Goal: Task Accomplishment & Management: Manage account settings

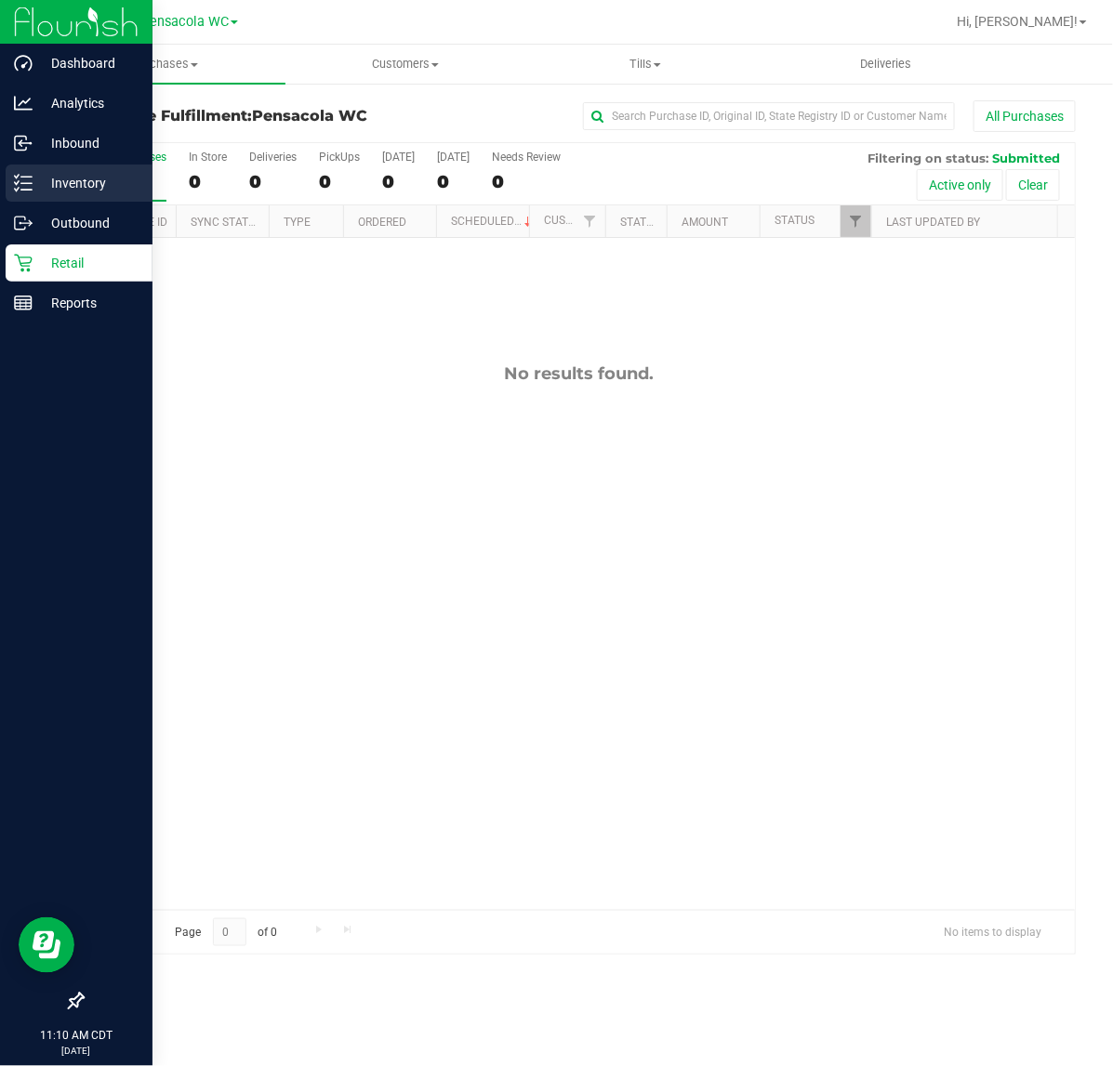
click at [30, 200] on div "Inventory" at bounding box center [79, 183] width 147 height 37
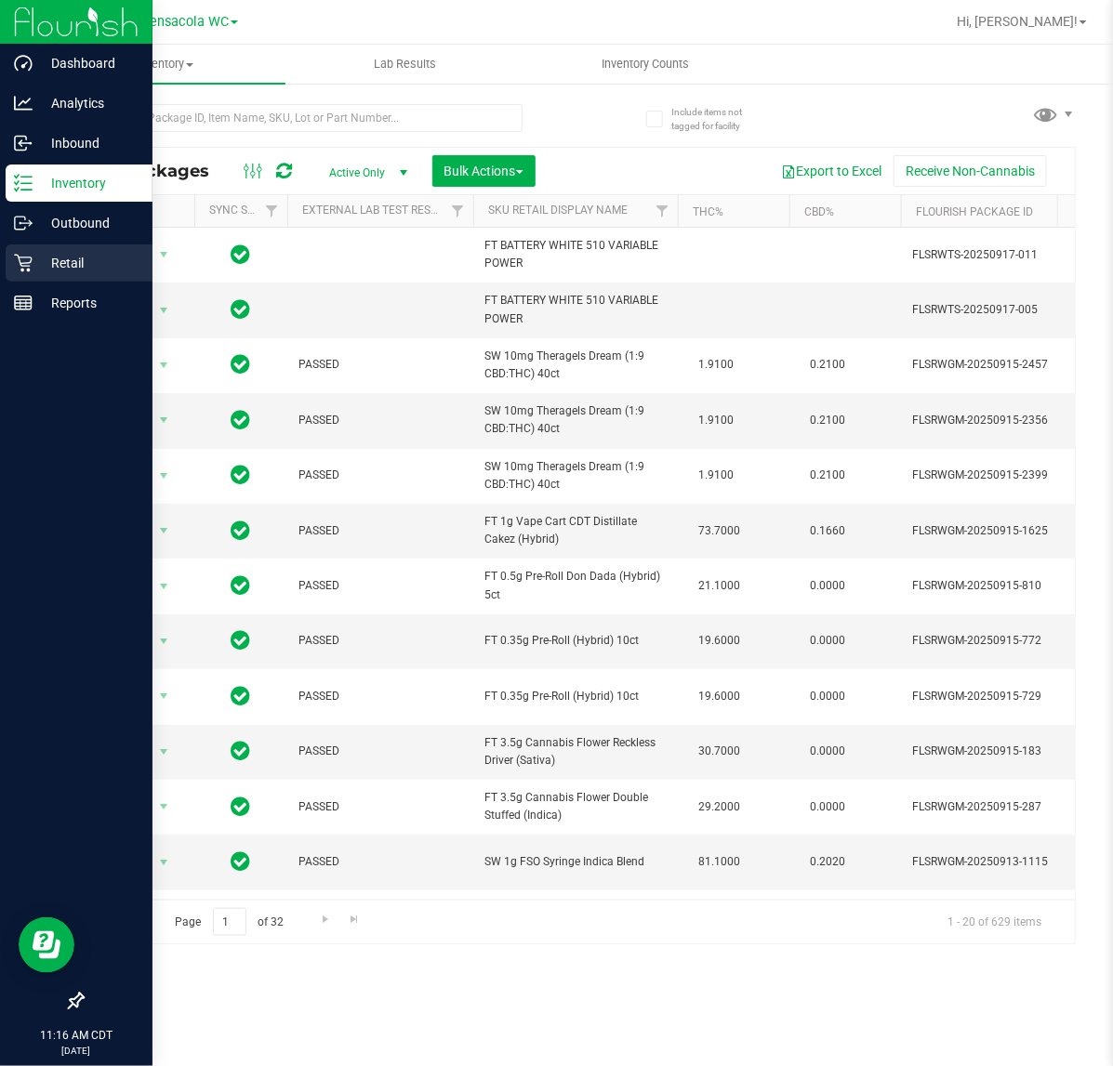
click at [35, 253] on p "Retail" at bounding box center [89, 263] width 112 height 22
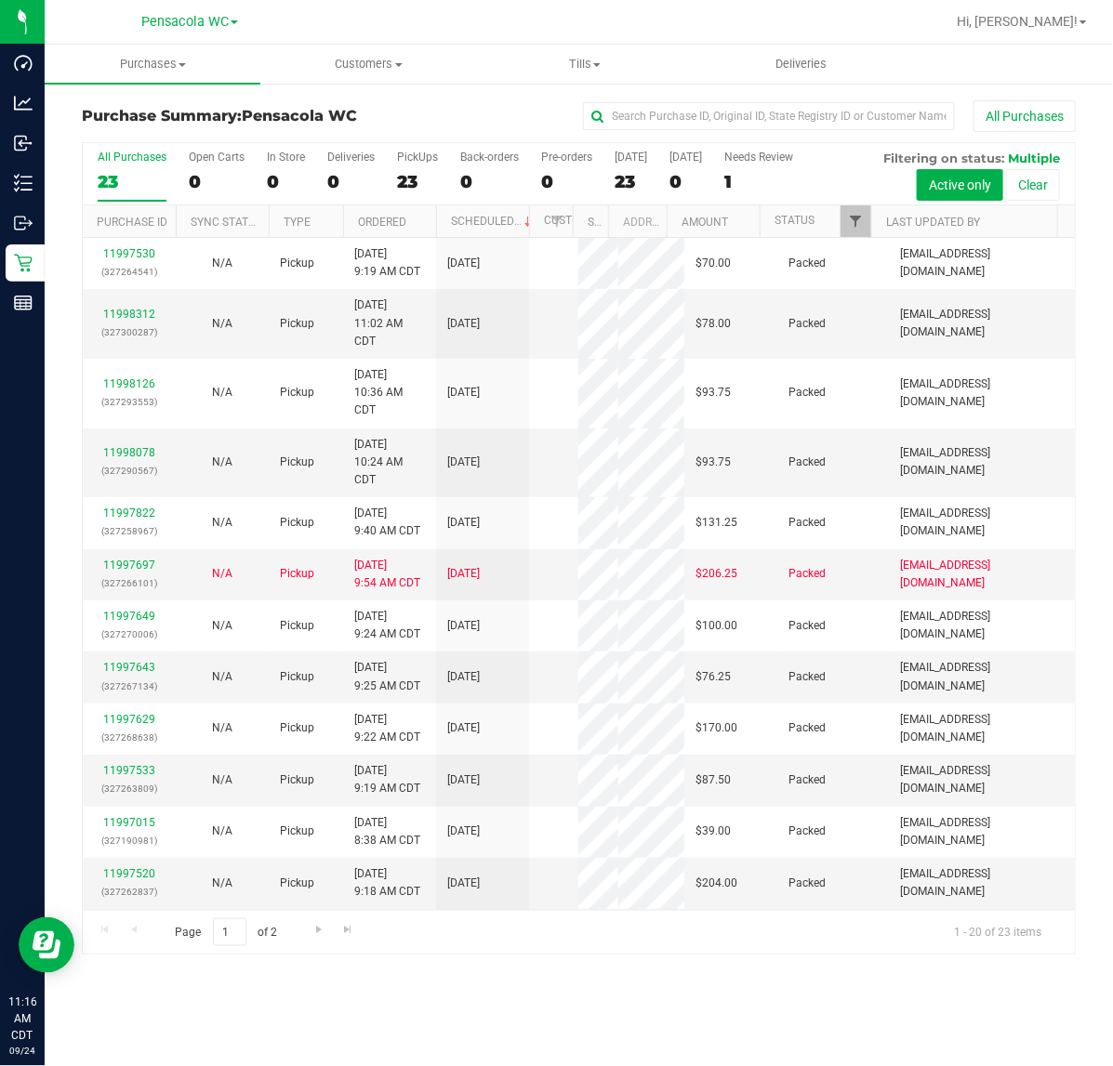
click at [853, 223] on span "Filter" at bounding box center [855, 221] width 15 height 15
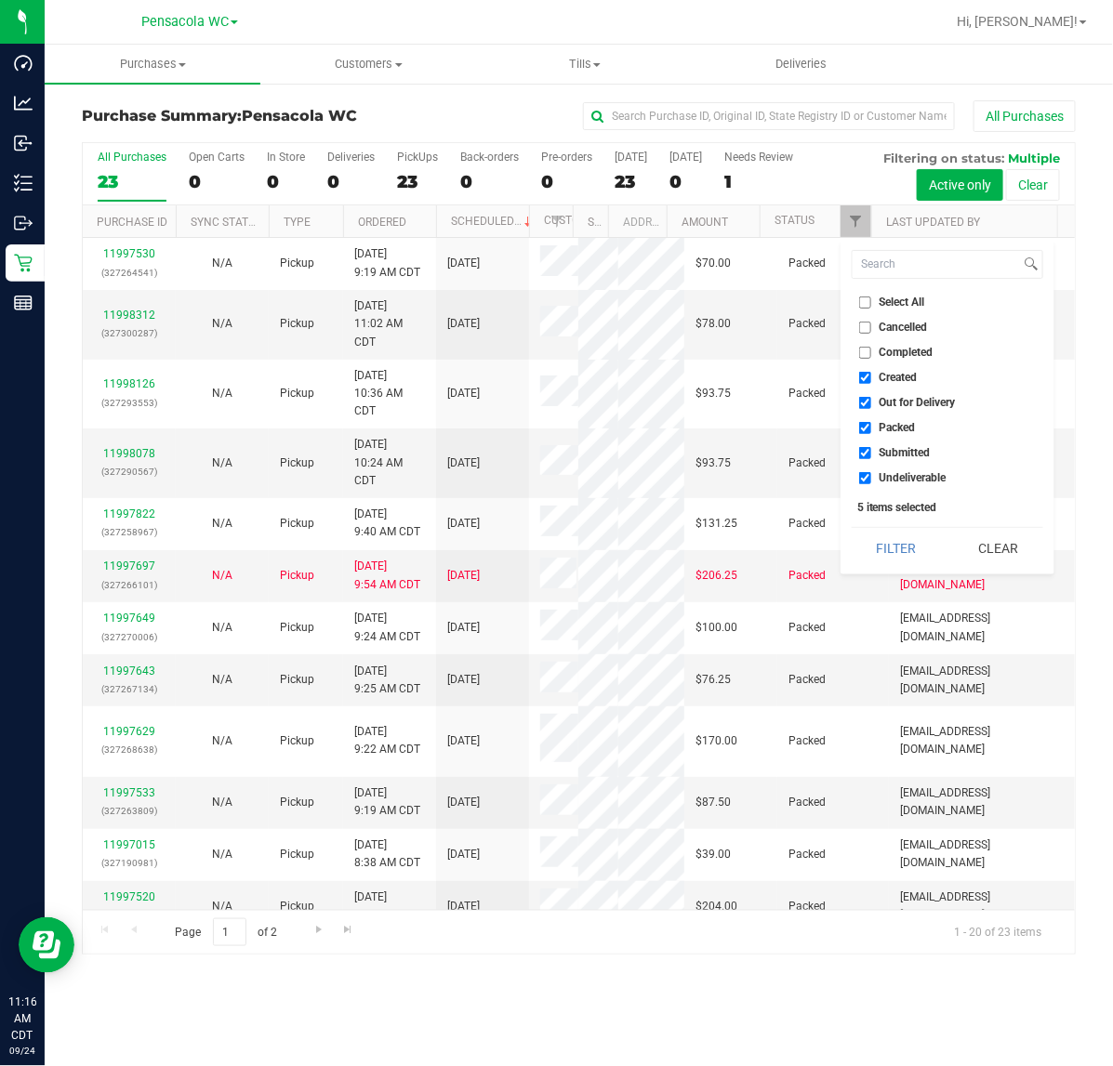
click at [893, 298] on span "Select All" at bounding box center [902, 302] width 46 height 11
click at [871, 298] on input "Select All" at bounding box center [865, 303] width 12 height 12
checkbox input "true"
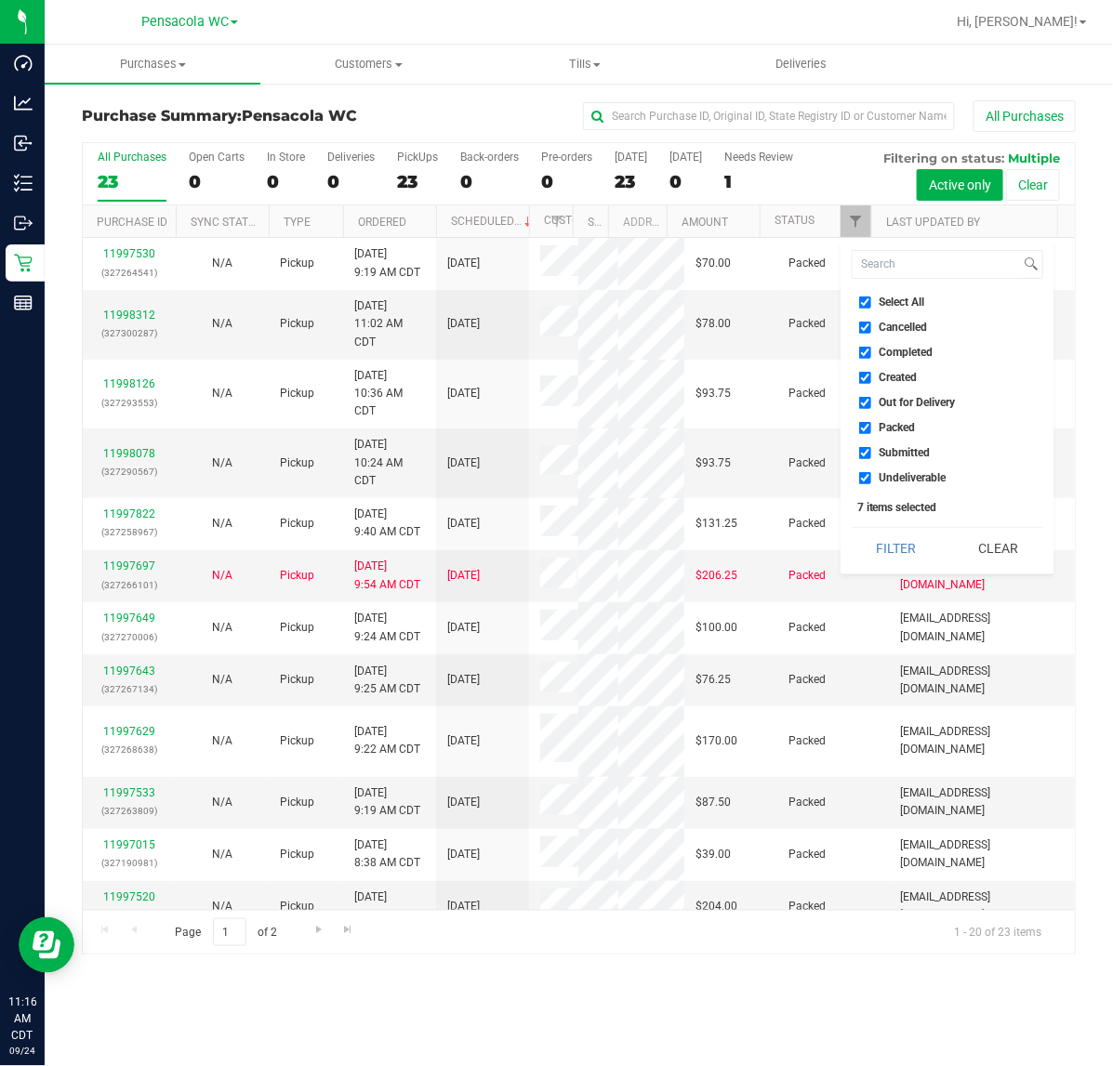
click at [903, 302] on span "Select All" at bounding box center [902, 302] width 46 height 11
click at [871, 302] on input "Select All" at bounding box center [865, 303] width 12 height 12
checkbox input "false"
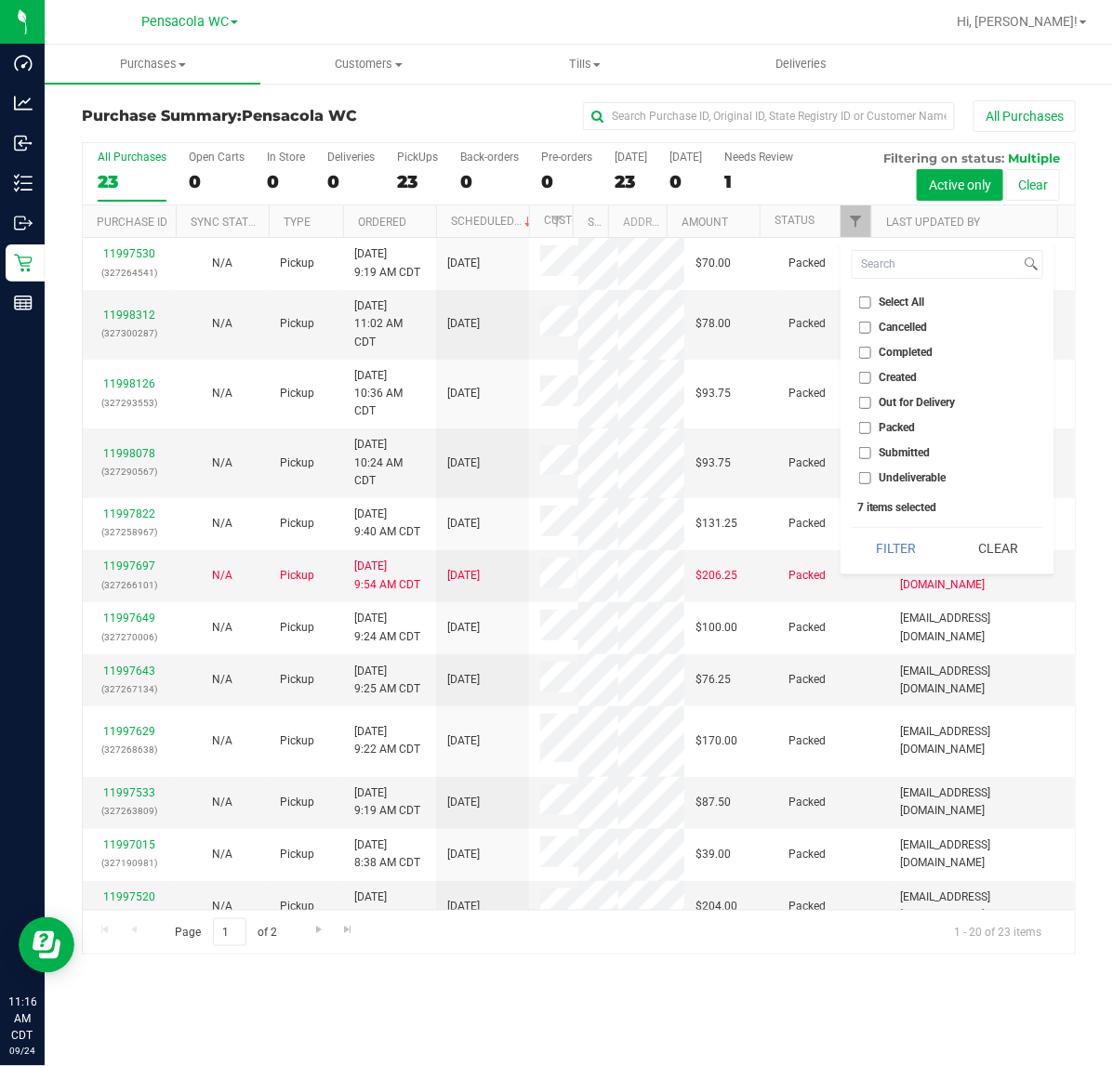
checkbox input "false"
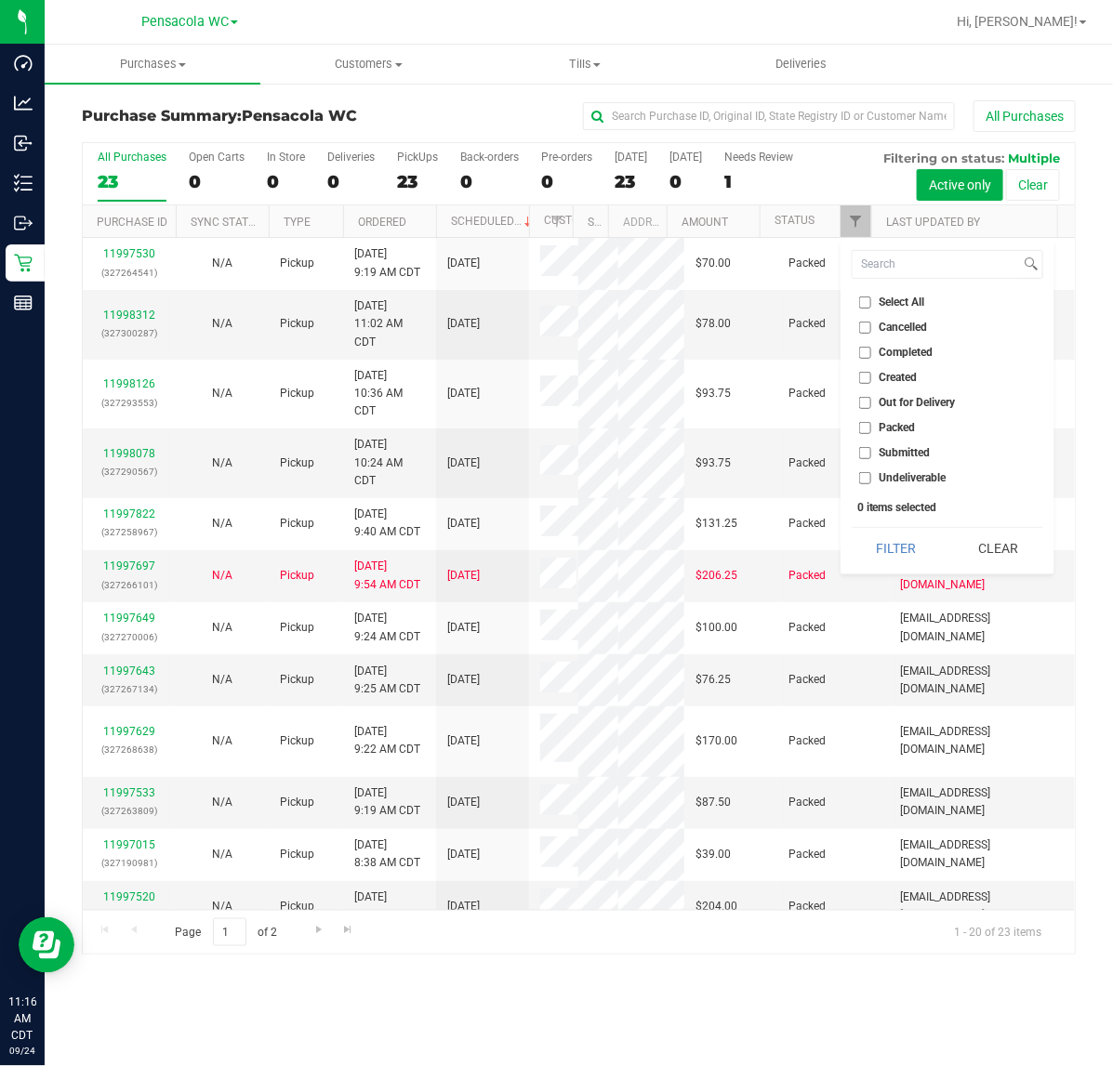
click at [904, 452] on span "Submitted" at bounding box center [904, 452] width 51 height 11
click at [871, 452] on input "Submitted" at bounding box center [865, 453] width 12 height 12
checkbox input "true"
click at [885, 535] on button "Filter" at bounding box center [895, 548] width 89 height 41
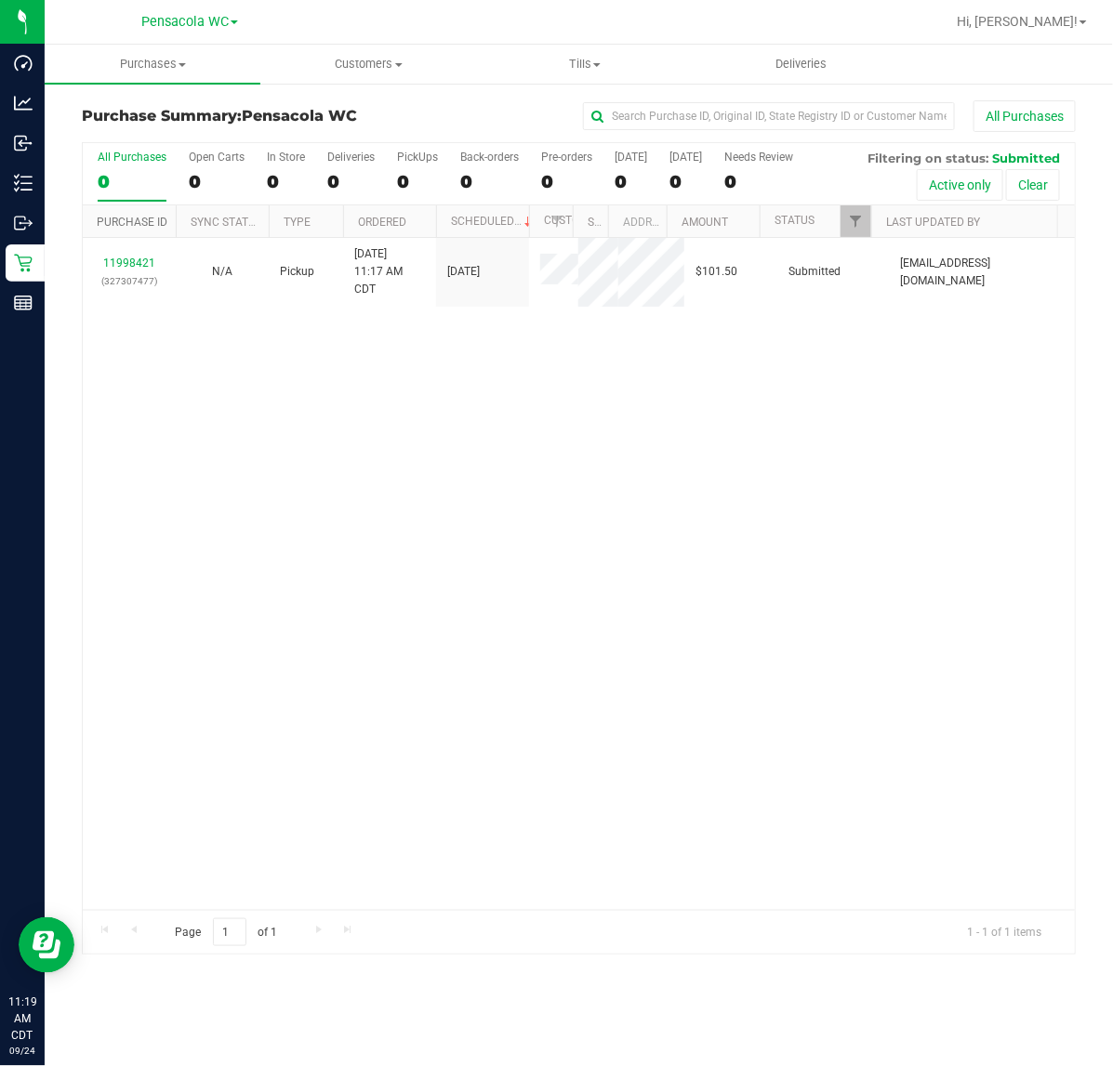
click at [132, 225] on link "Purchase ID" at bounding box center [132, 222] width 71 height 13
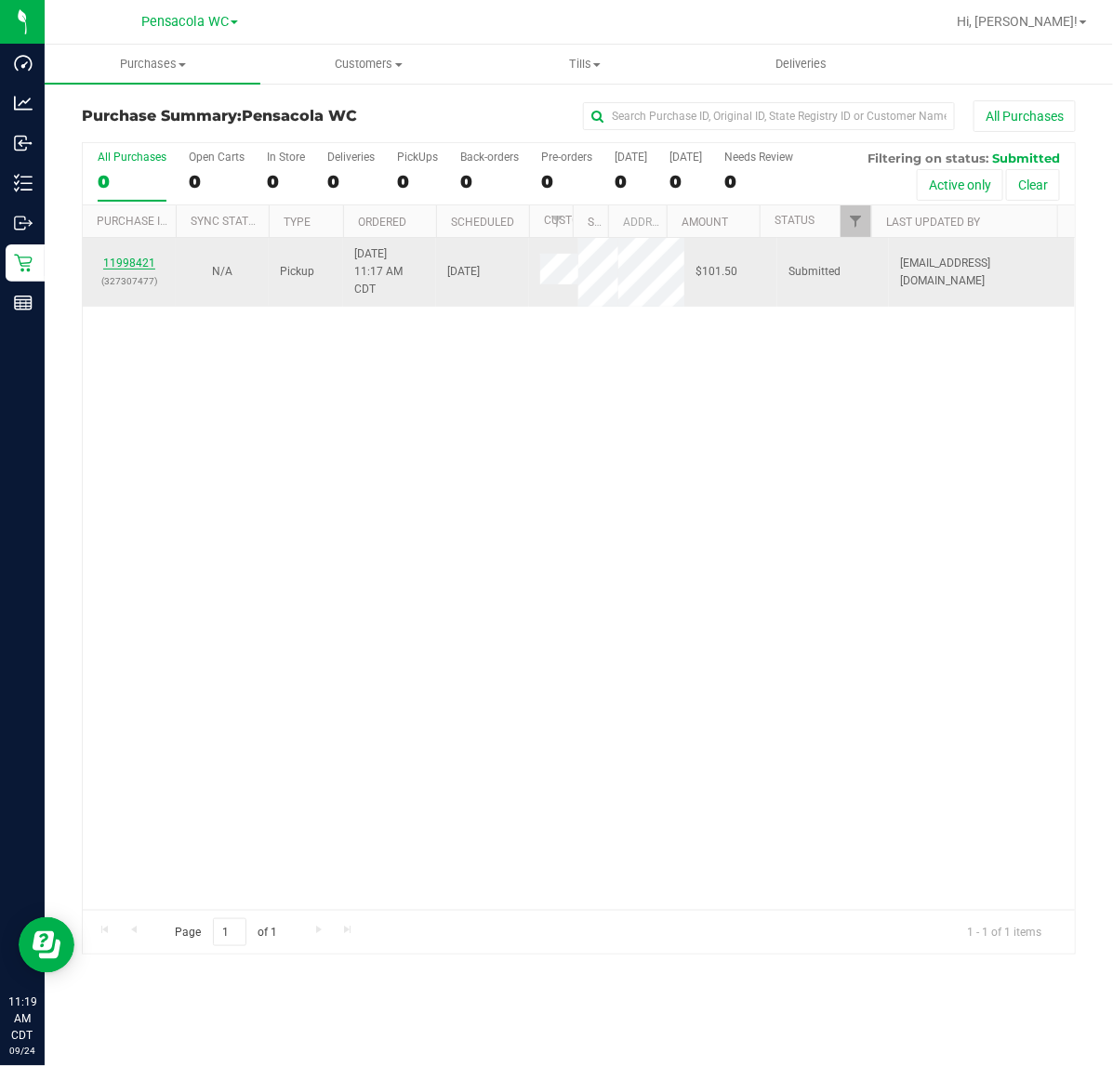
click at [121, 258] on link "11998421" at bounding box center [129, 263] width 52 height 13
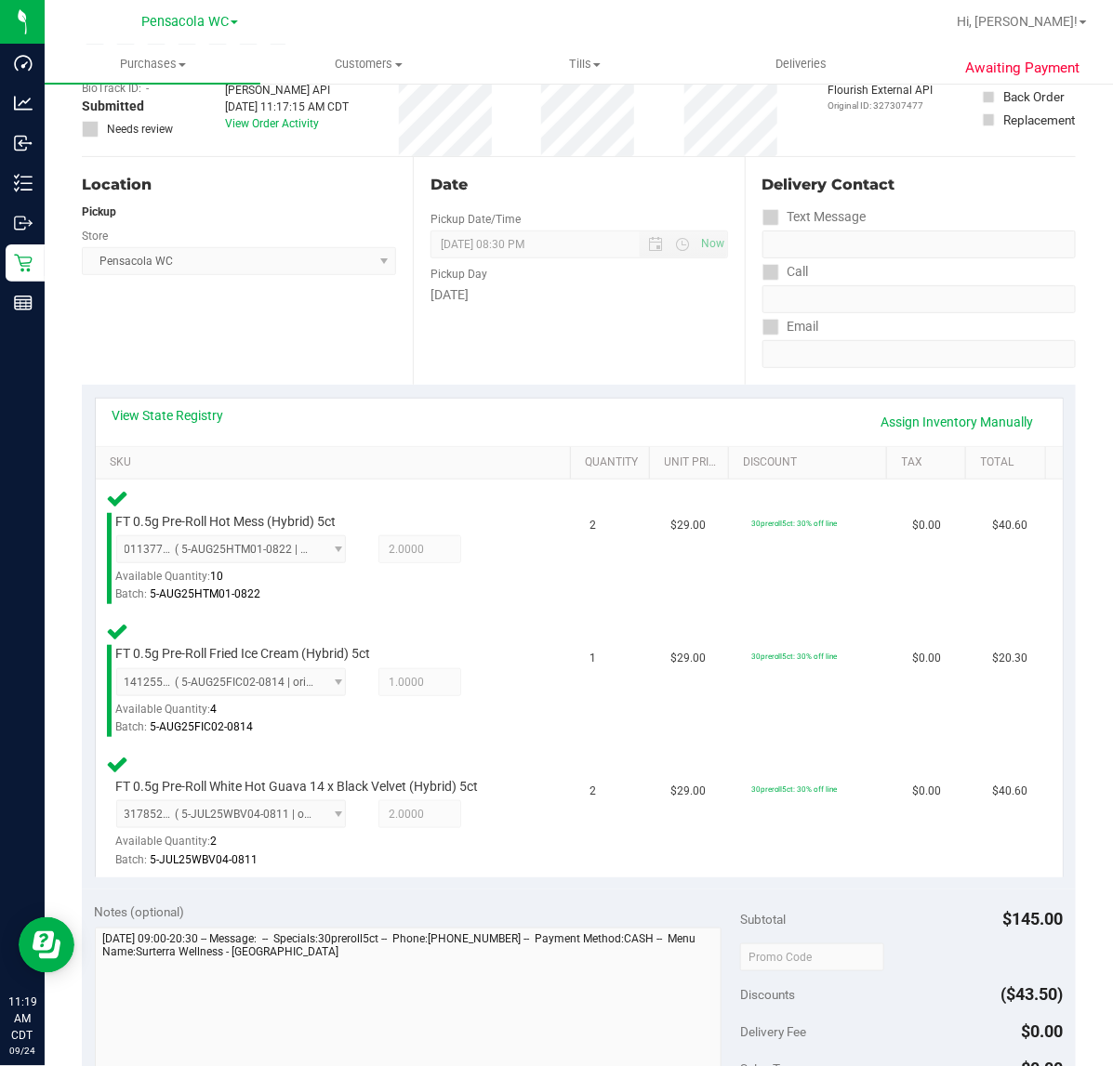
scroll to position [458, 0]
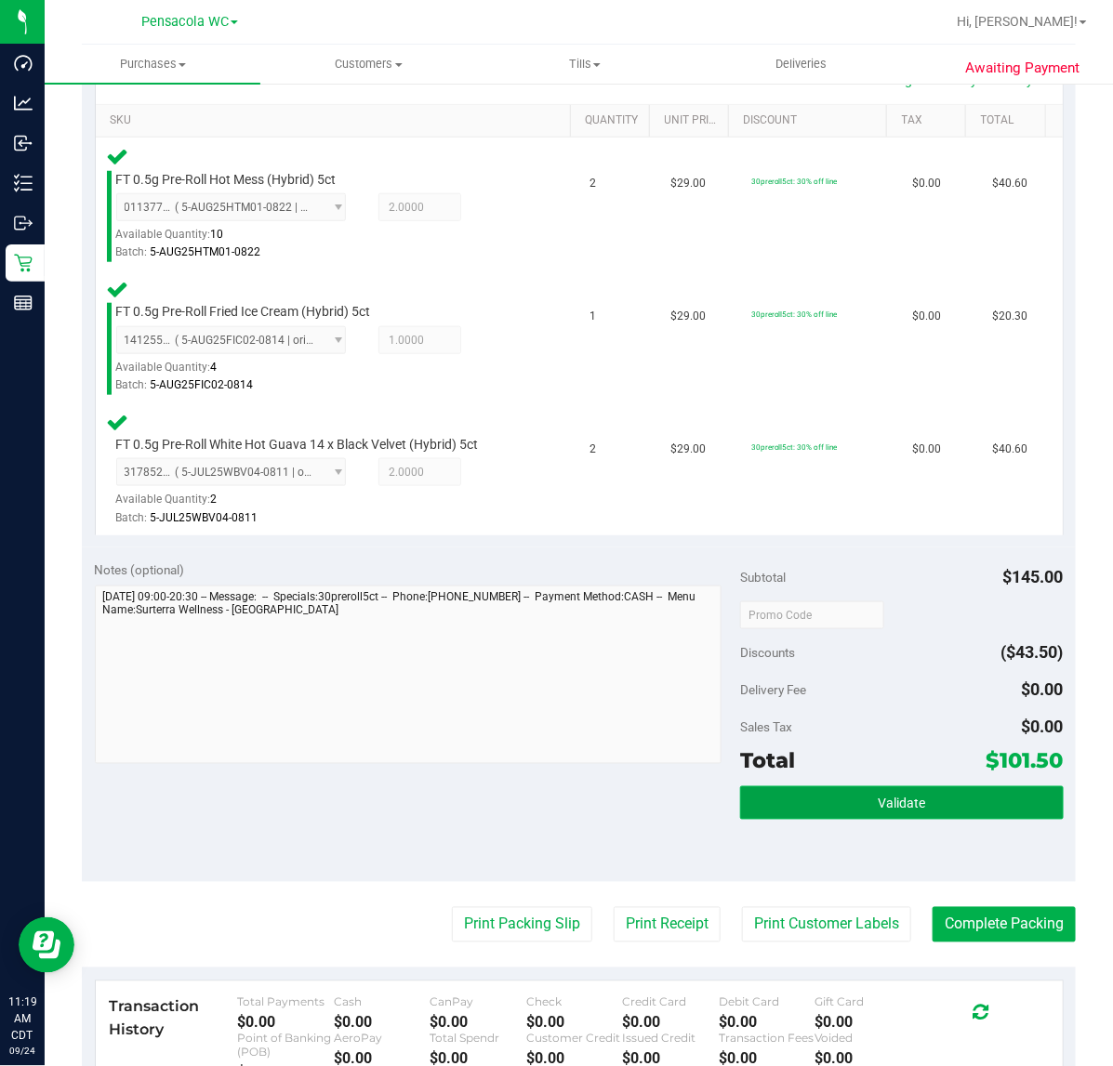
click at [849, 797] on button "Validate" at bounding box center [901, 802] width 323 height 33
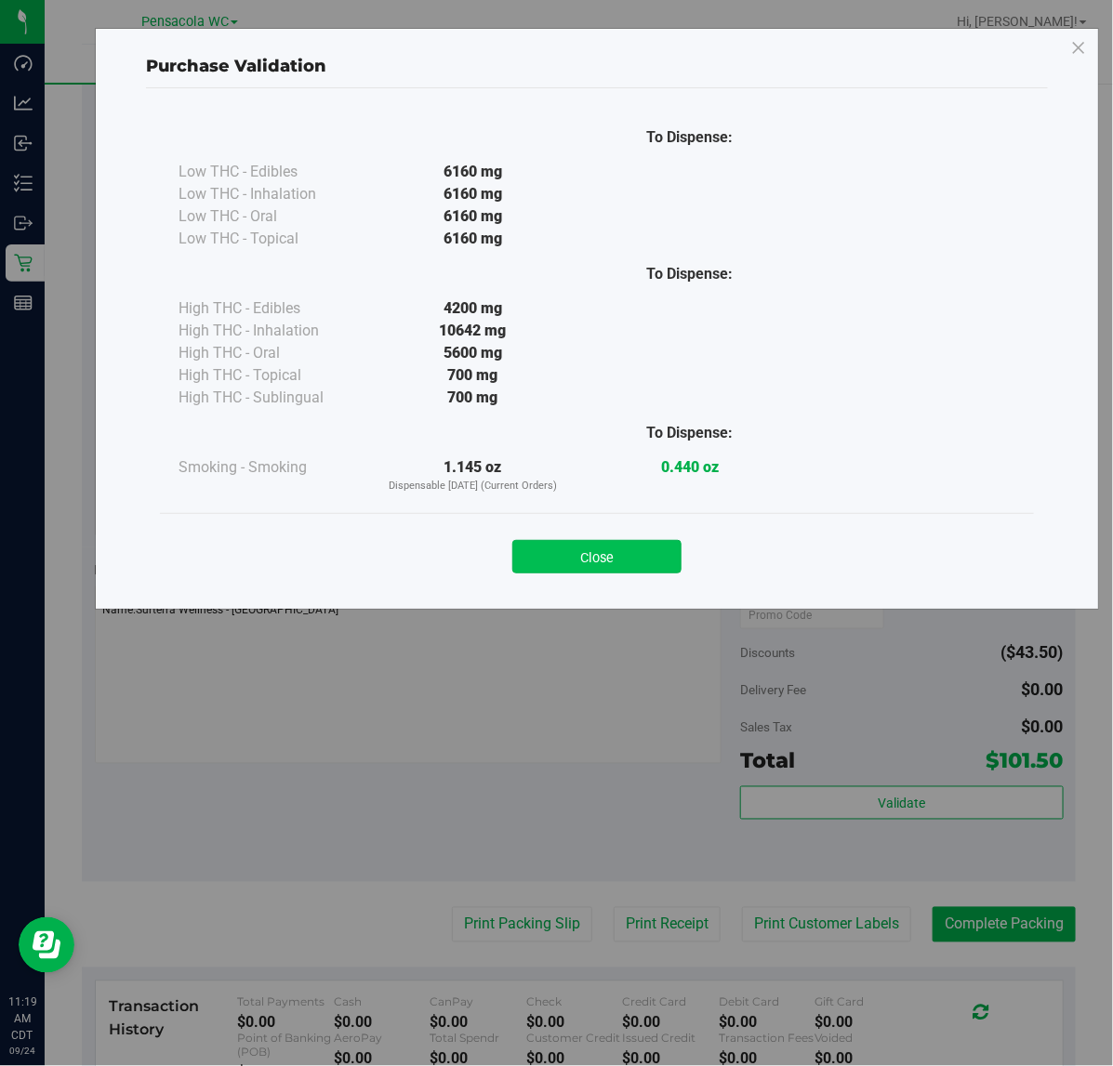
click at [642, 548] on button "Close" at bounding box center [596, 556] width 169 height 33
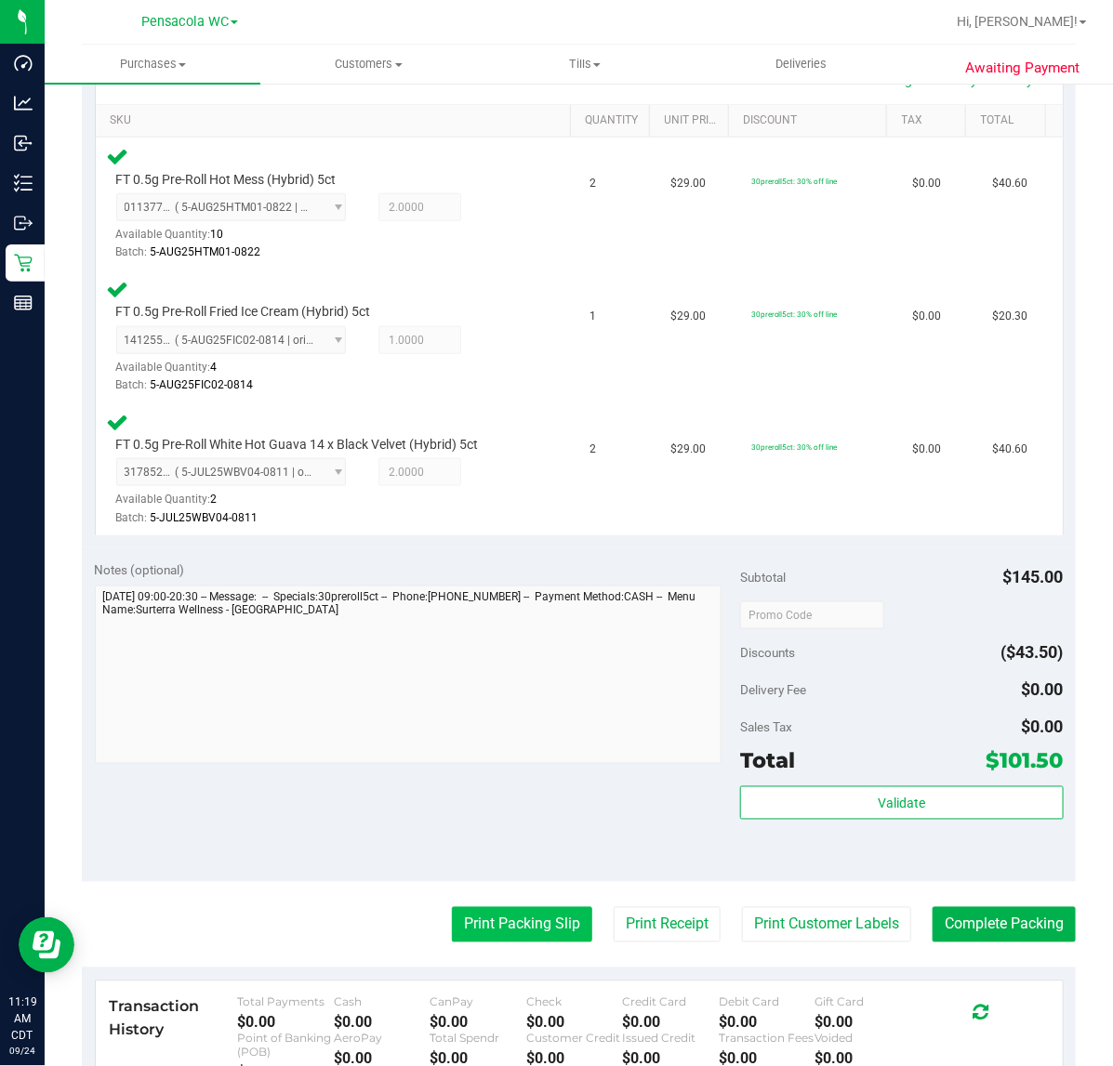
click at [475, 922] on button "Print Packing Slip" at bounding box center [522, 924] width 140 height 35
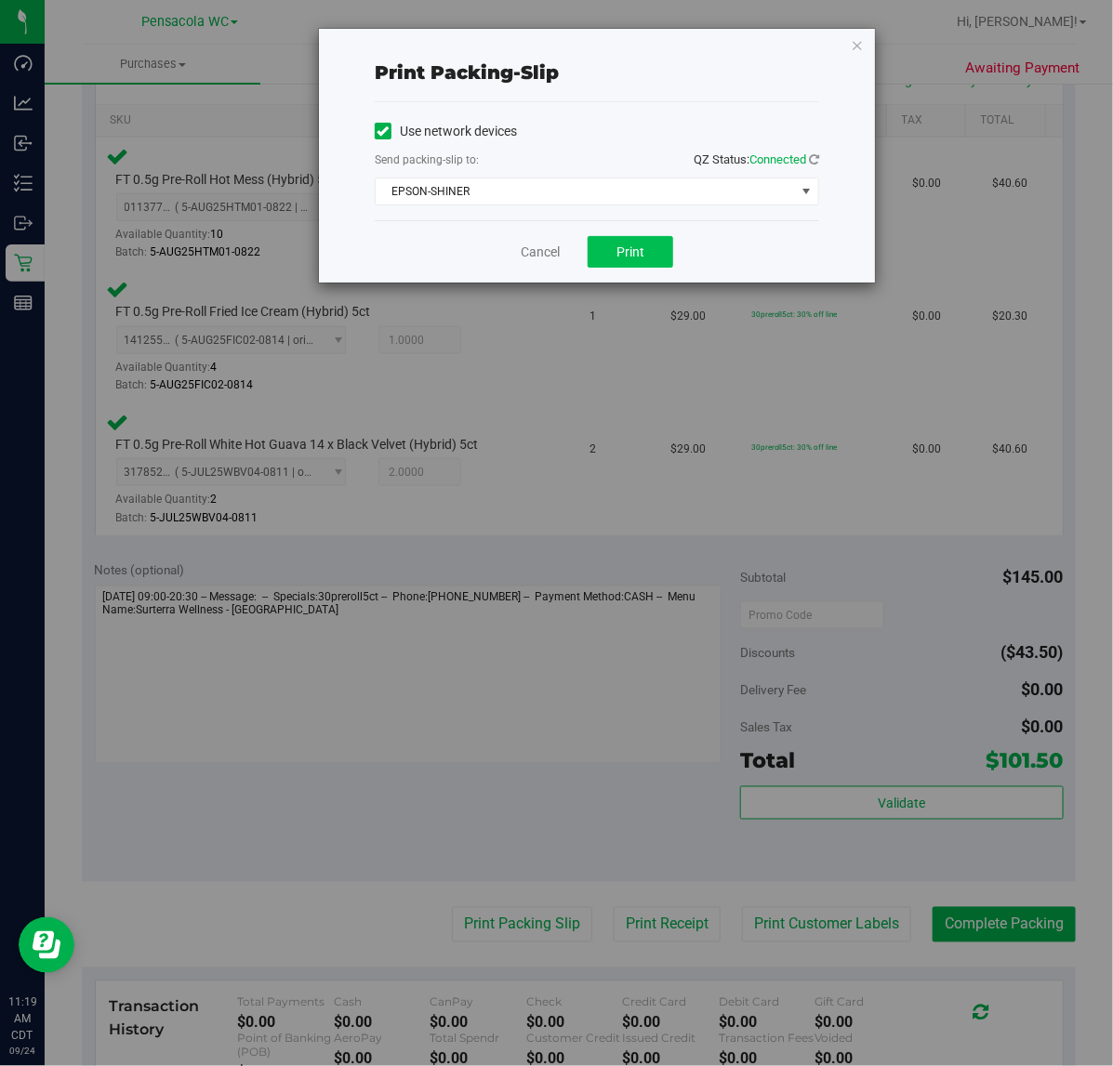
click at [623, 237] on button "Print" at bounding box center [630, 252] width 86 height 32
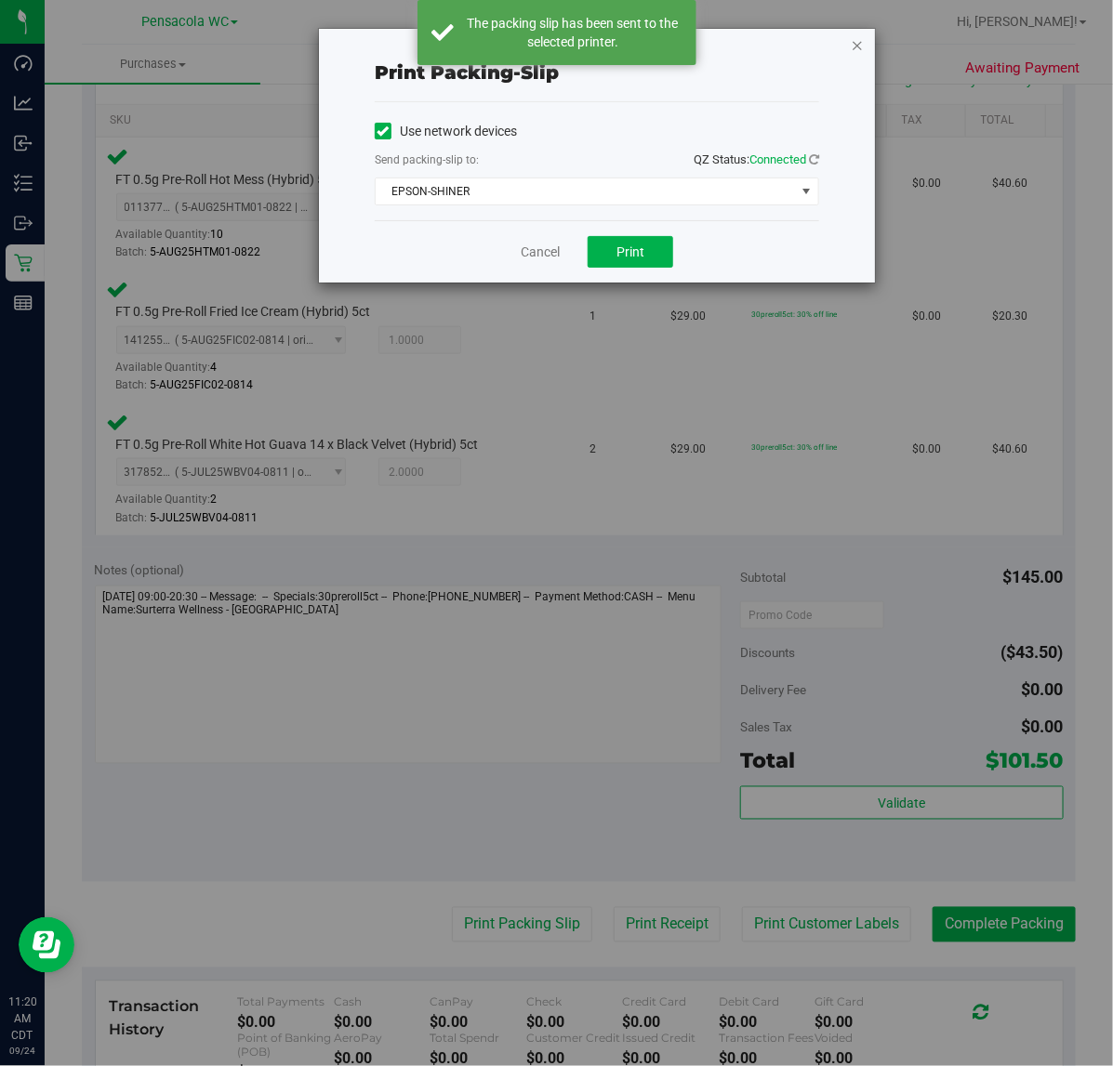
click at [857, 40] on icon "button" at bounding box center [857, 44] width 13 height 22
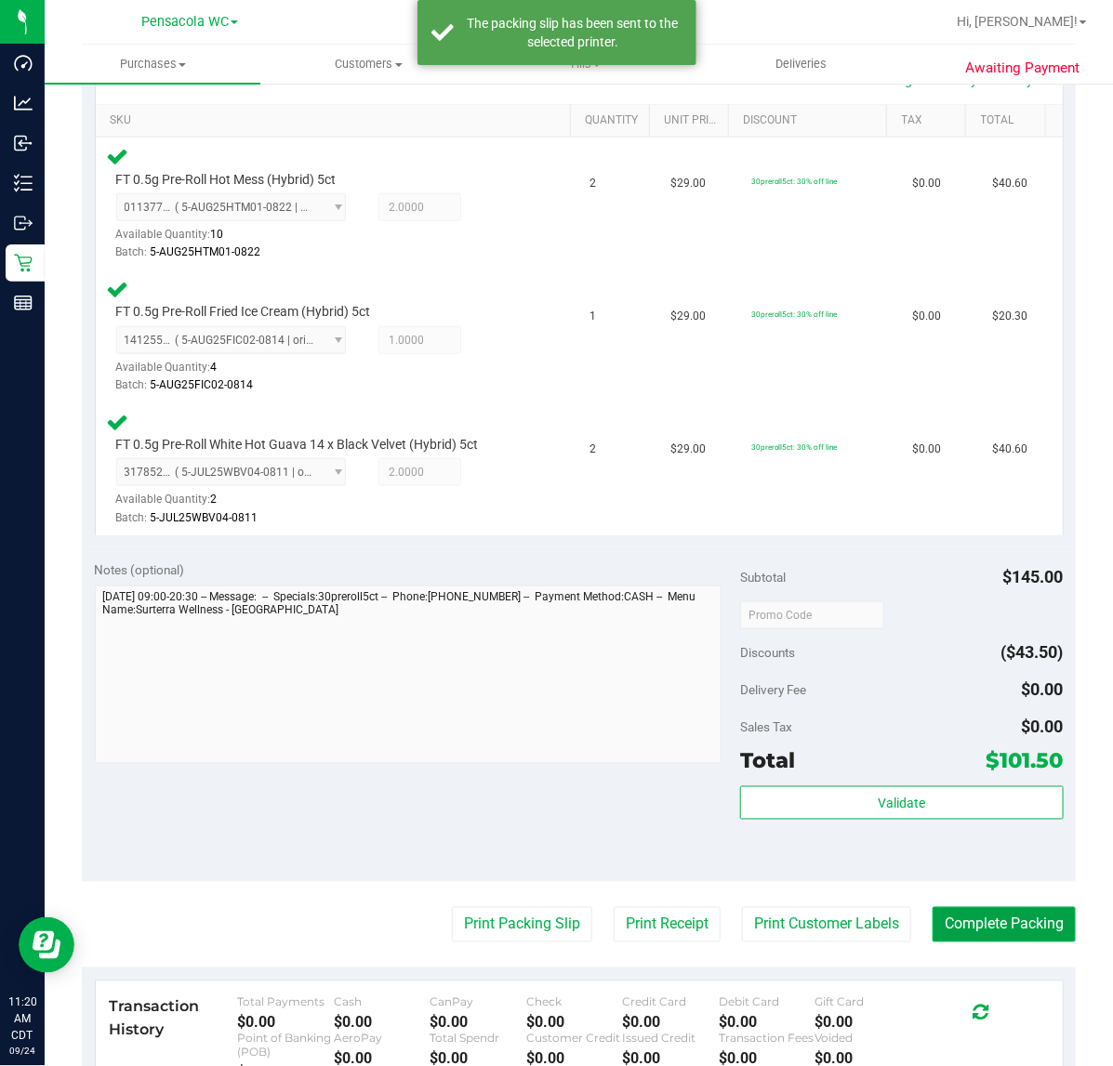
click at [988, 921] on button "Complete Packing" at bounding box center [1003, 924] width 143 height 35
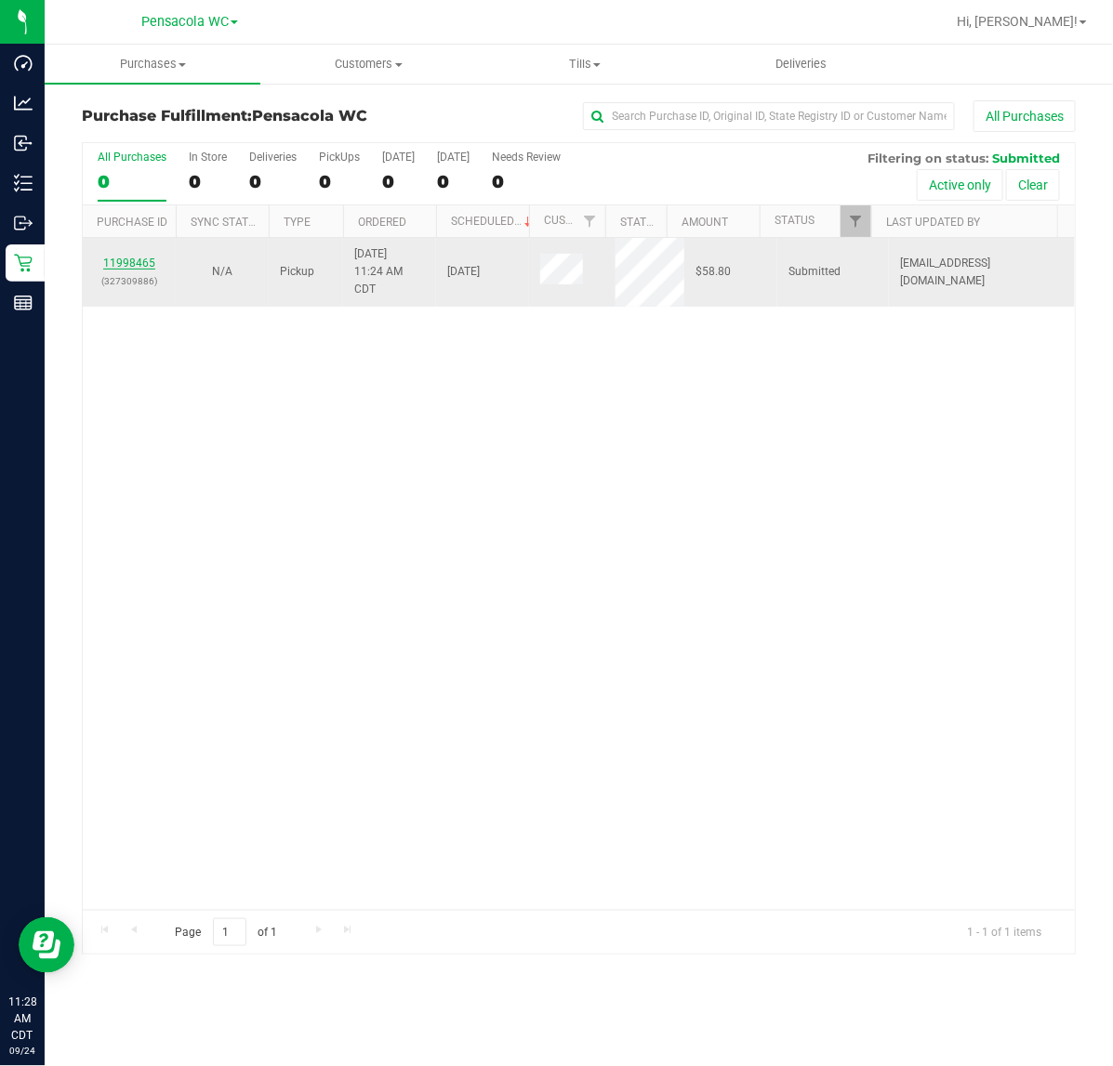
click at [118, 265] on link "11998465" at bounding box center [129, 263] width 52 height 13
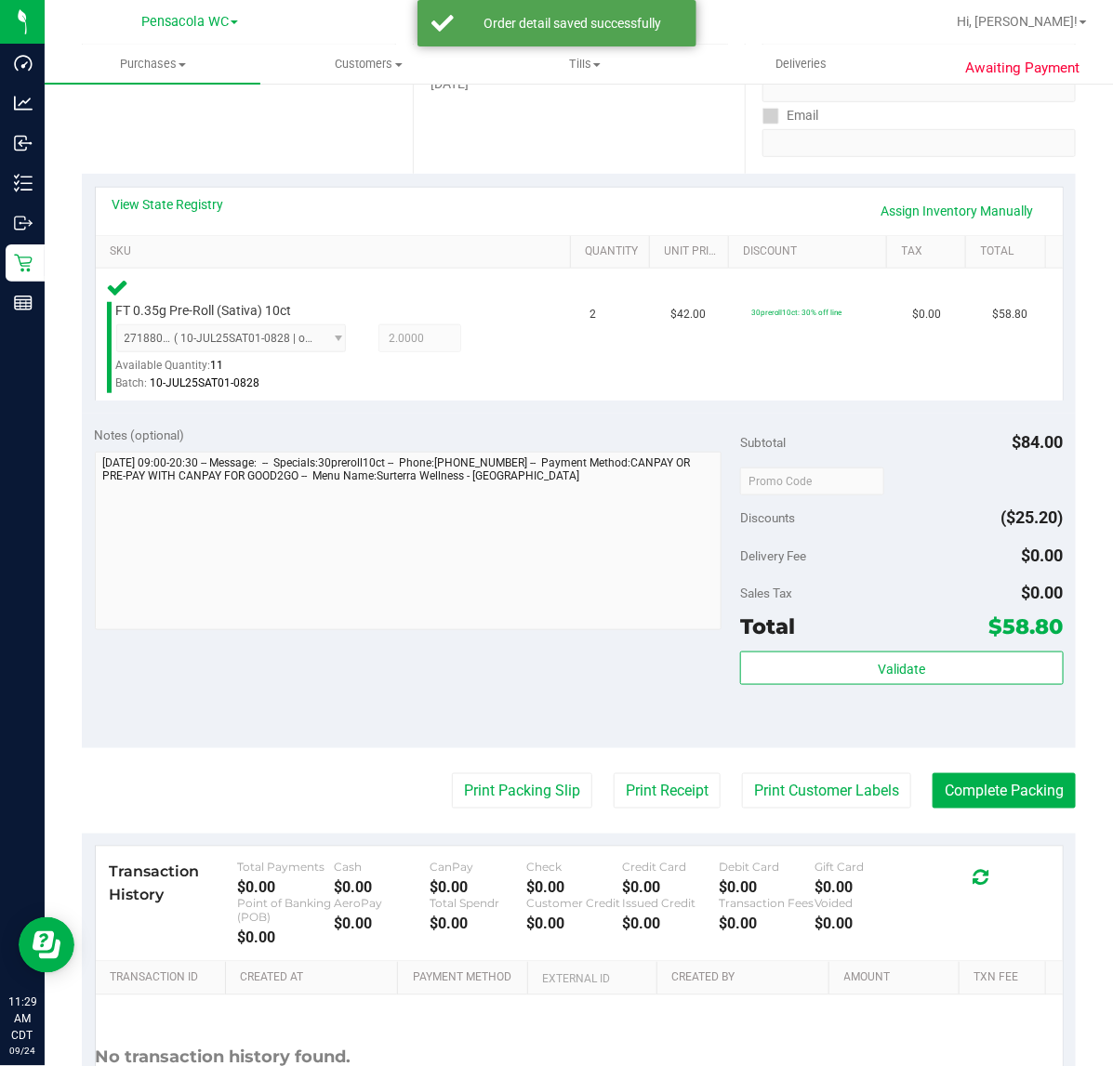
scroll to position [325, 0]
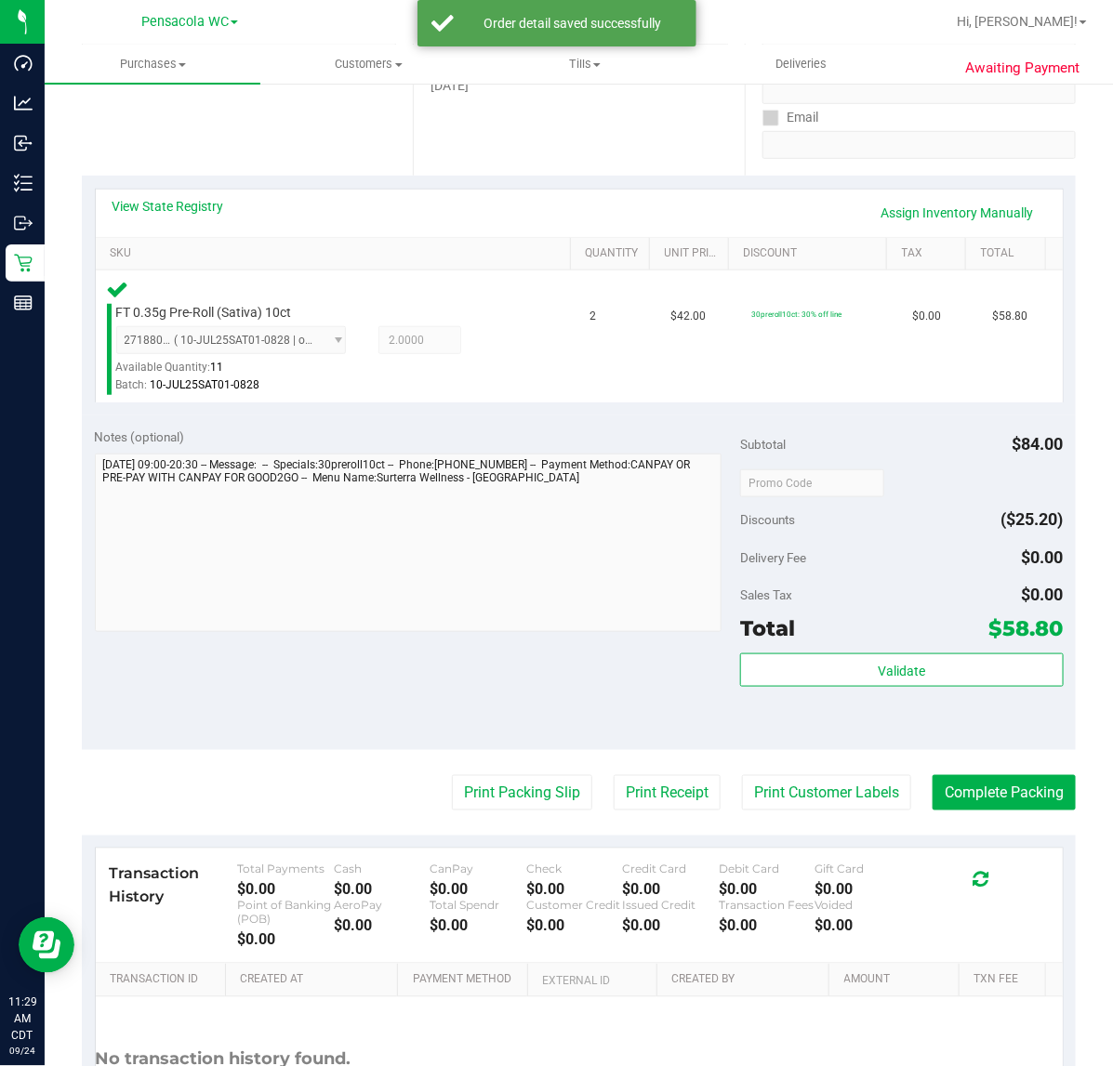
click at [925, 712] on div "Validate" at bounding box center [901, 695] width 323 height 84
click at [918, 680] on button "Validate" at bounding box center [901, 669] width 323 height 33
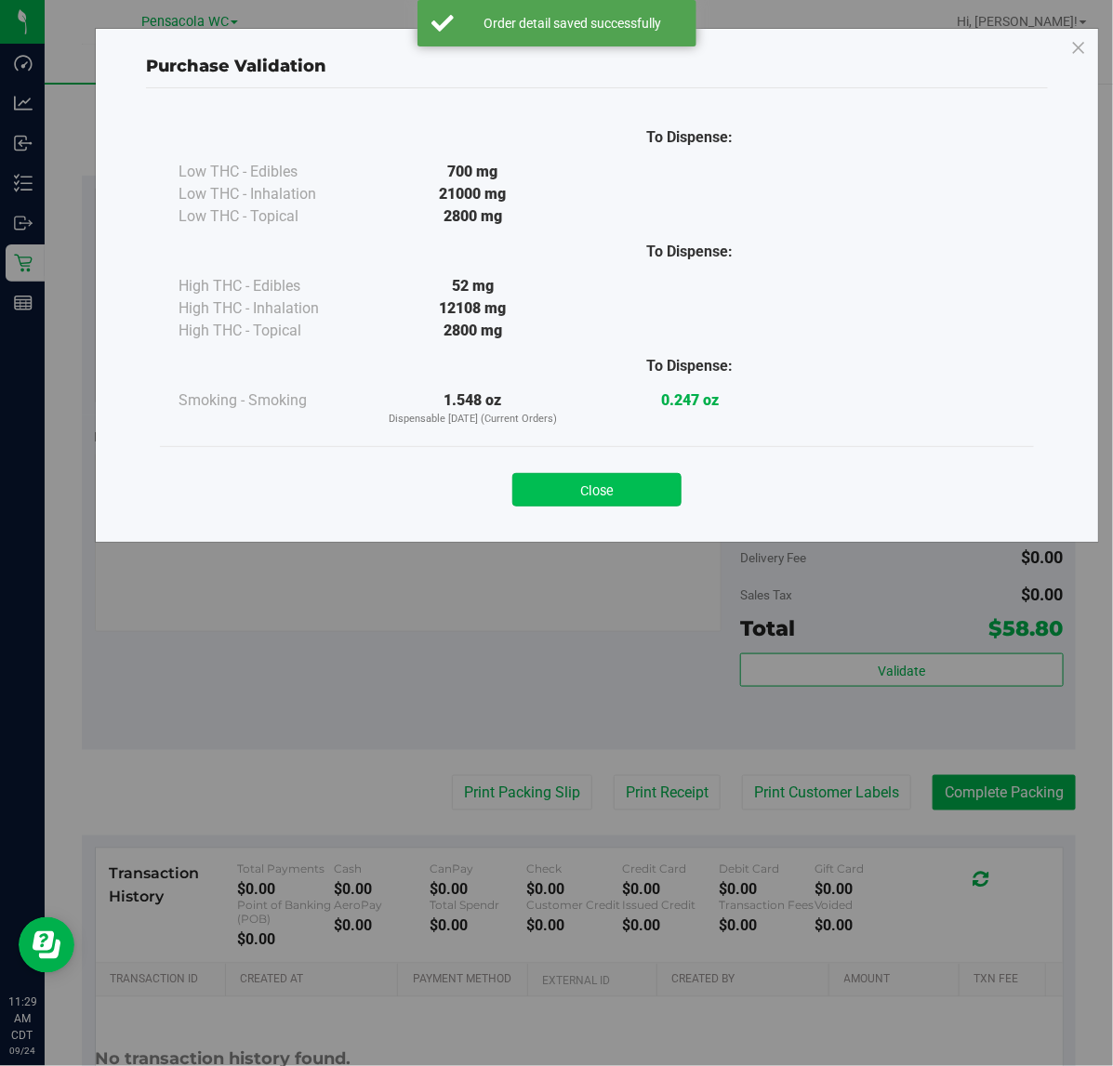
click at [647, 486] on button "Close" at bounding box center [596, 489] width 169 height 33
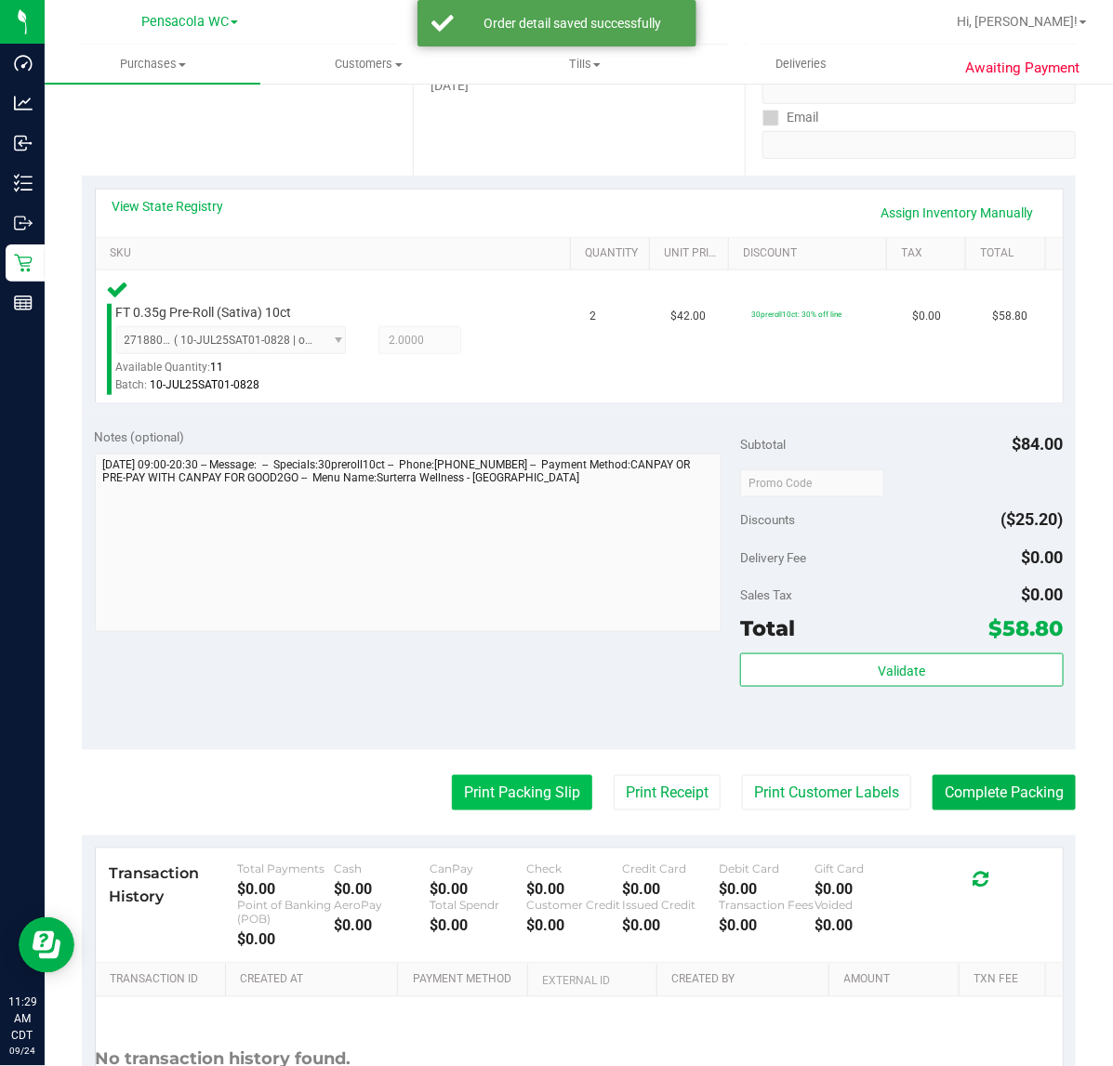
click at [503, 805] on button "Print Packing Slip" at bounding box center [522, 792] width 140 height 35
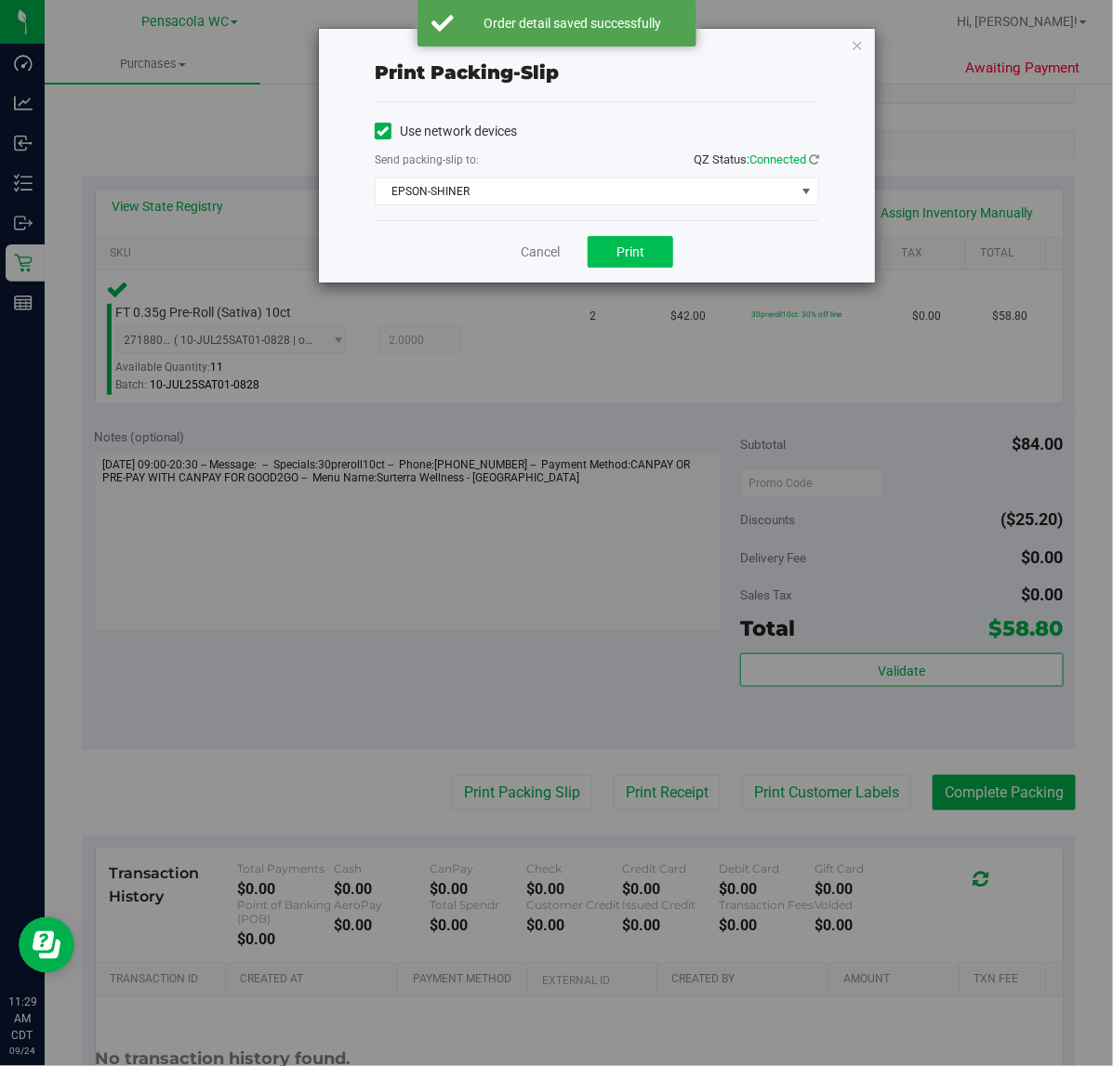
click at [626, 247] on span "Print" at bounding box center [630, 251] width 28 height 15
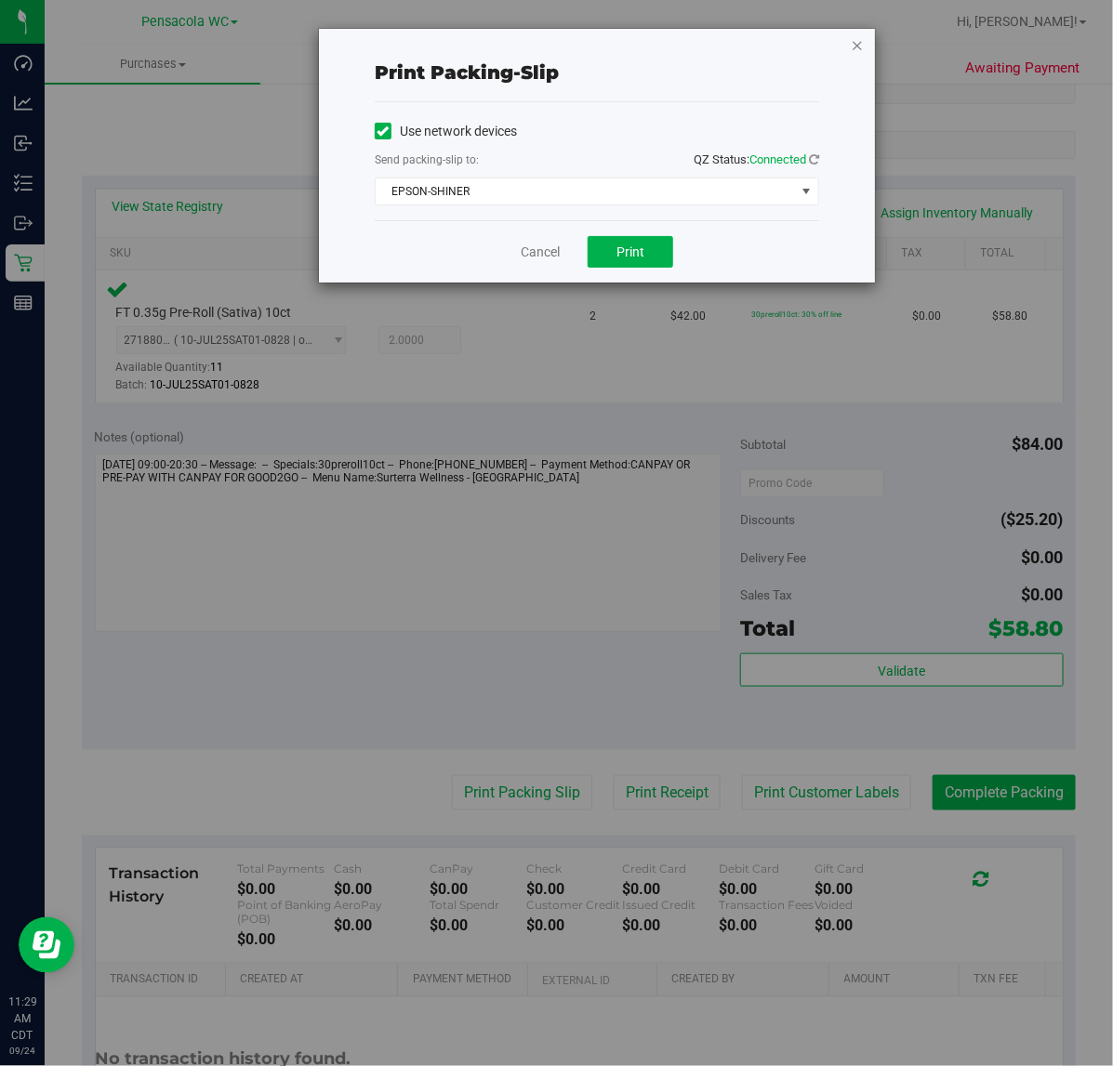
click at [852, 39] on icon "button" at bounding box center [857, 44] width 13 height 22
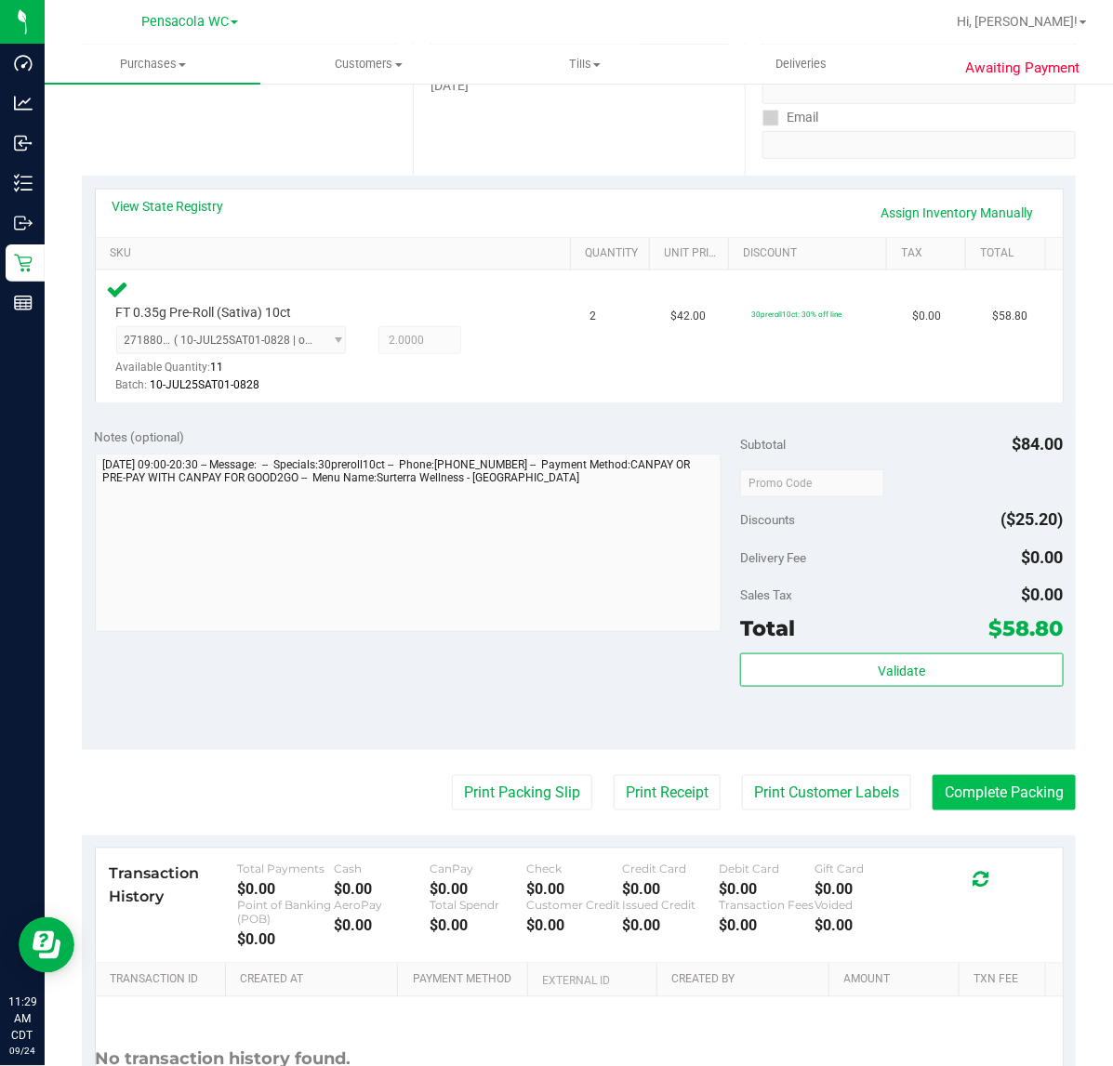
click at [1016, 786] on button "Complete Packing" at bounding box center [1003, 792] width 143 height 35
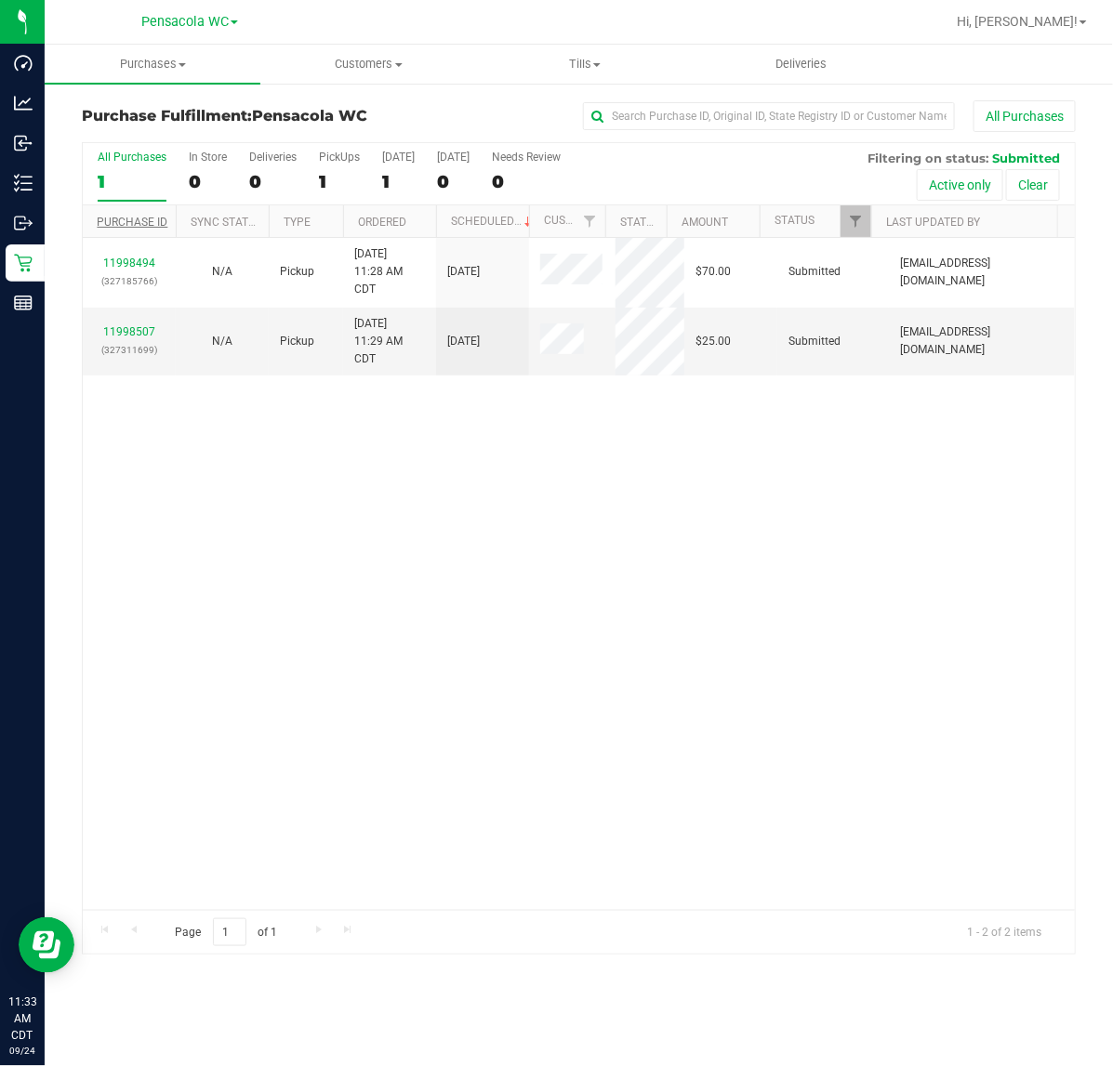
click at [123, 226] on link "Purchase ID" at bounding box center [132, 222] width 71 height 13
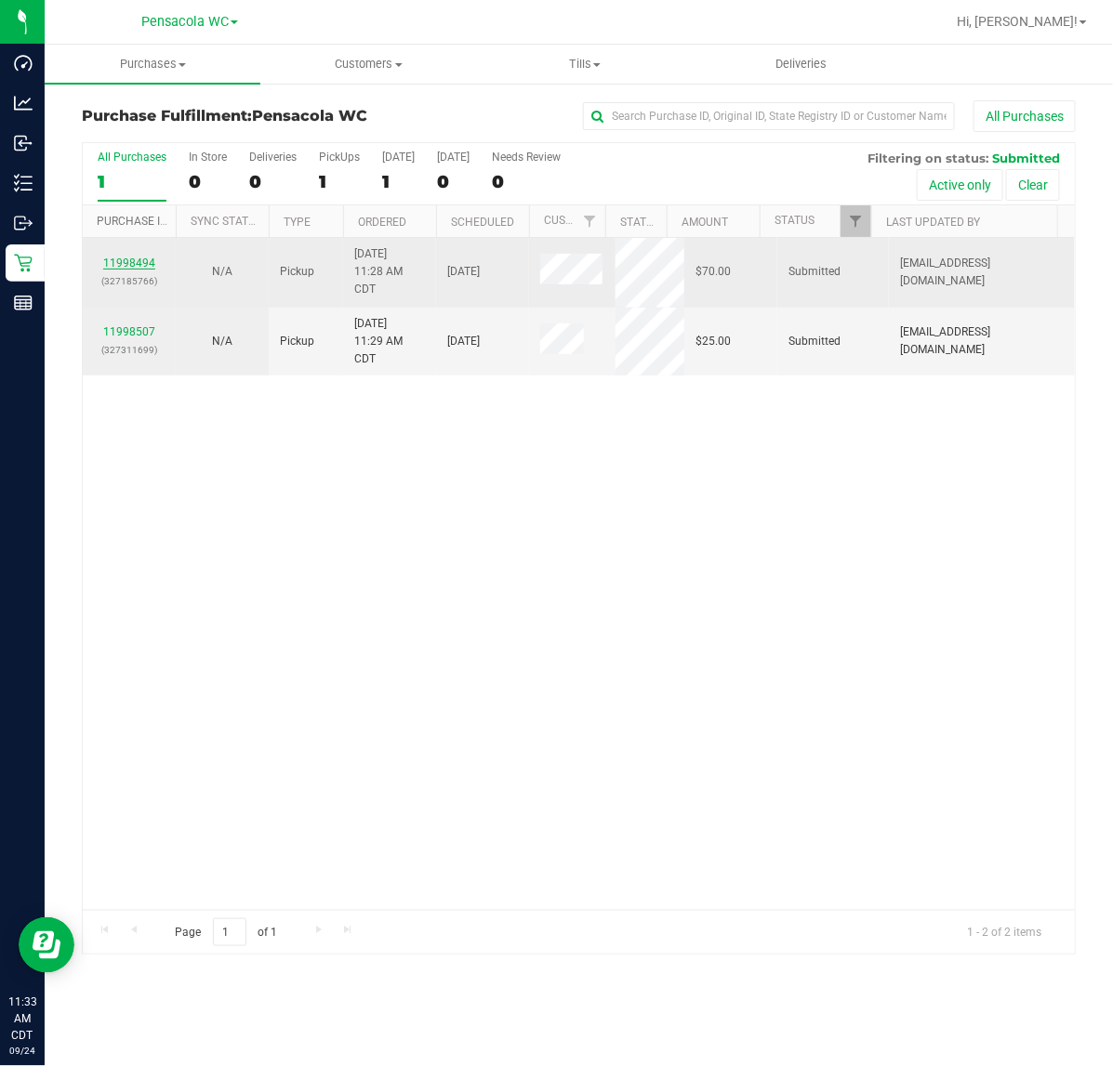
click at [122, 268] on link "11998494" at bounding box center [129, 263] width 52 height 13
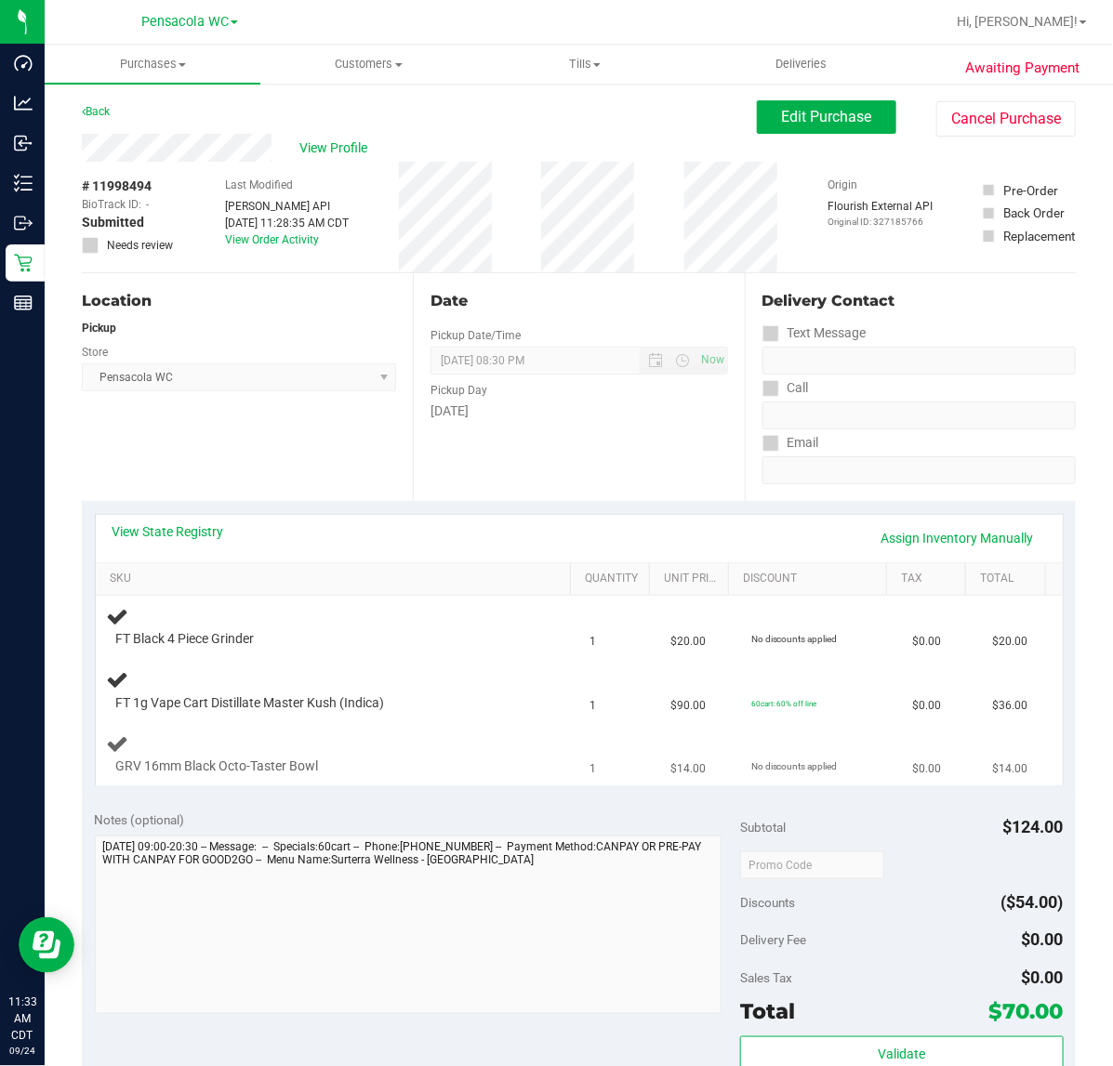
click at [383, 764] on div "GRV 16mm Black Octo-Taster Bowl" at bounding box center [319, 767] width 424 height 19
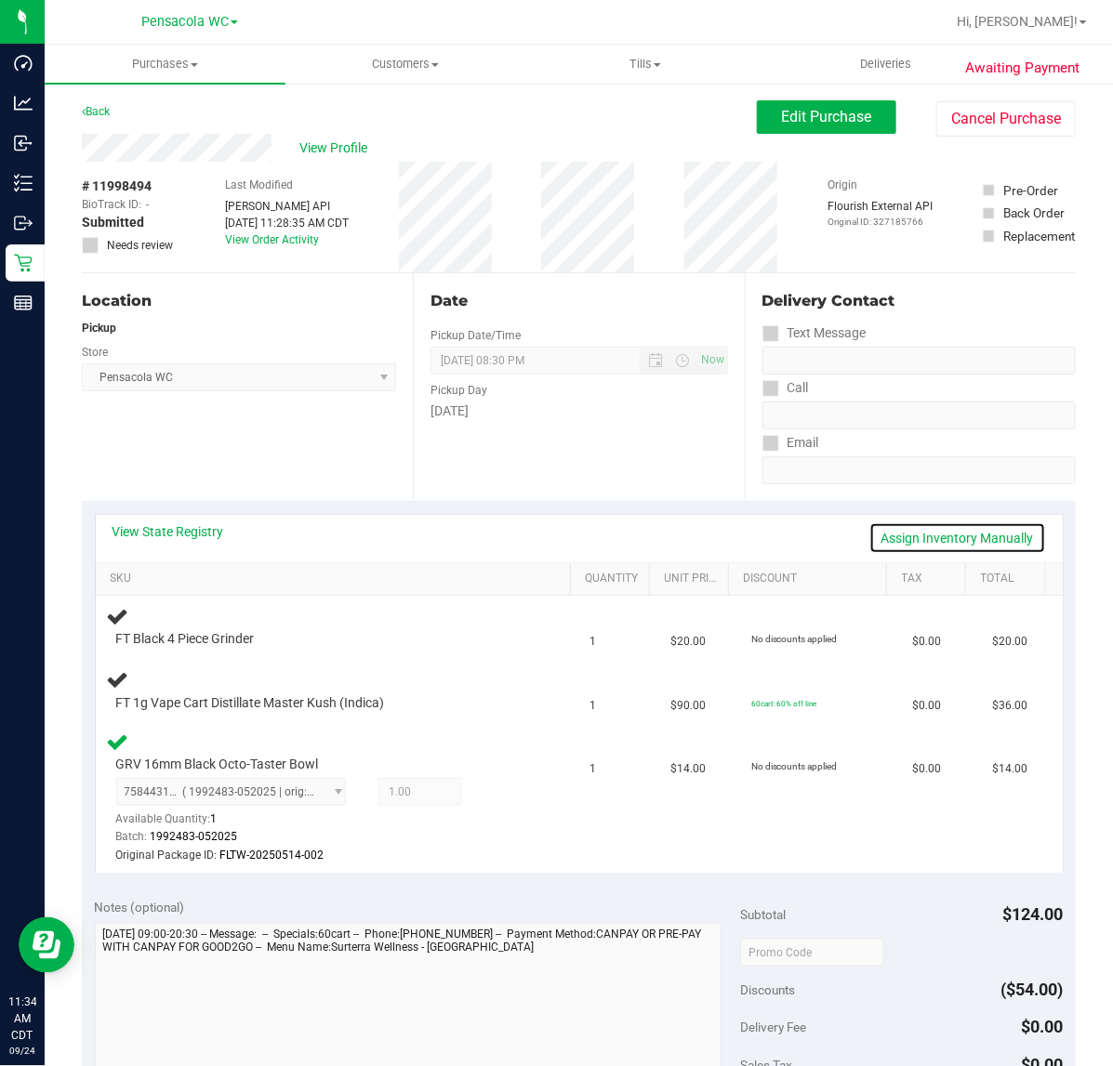
click at [904, 537] on link "Assign Inventory Manually" at bounding box center [957, 538] width 177 height 32
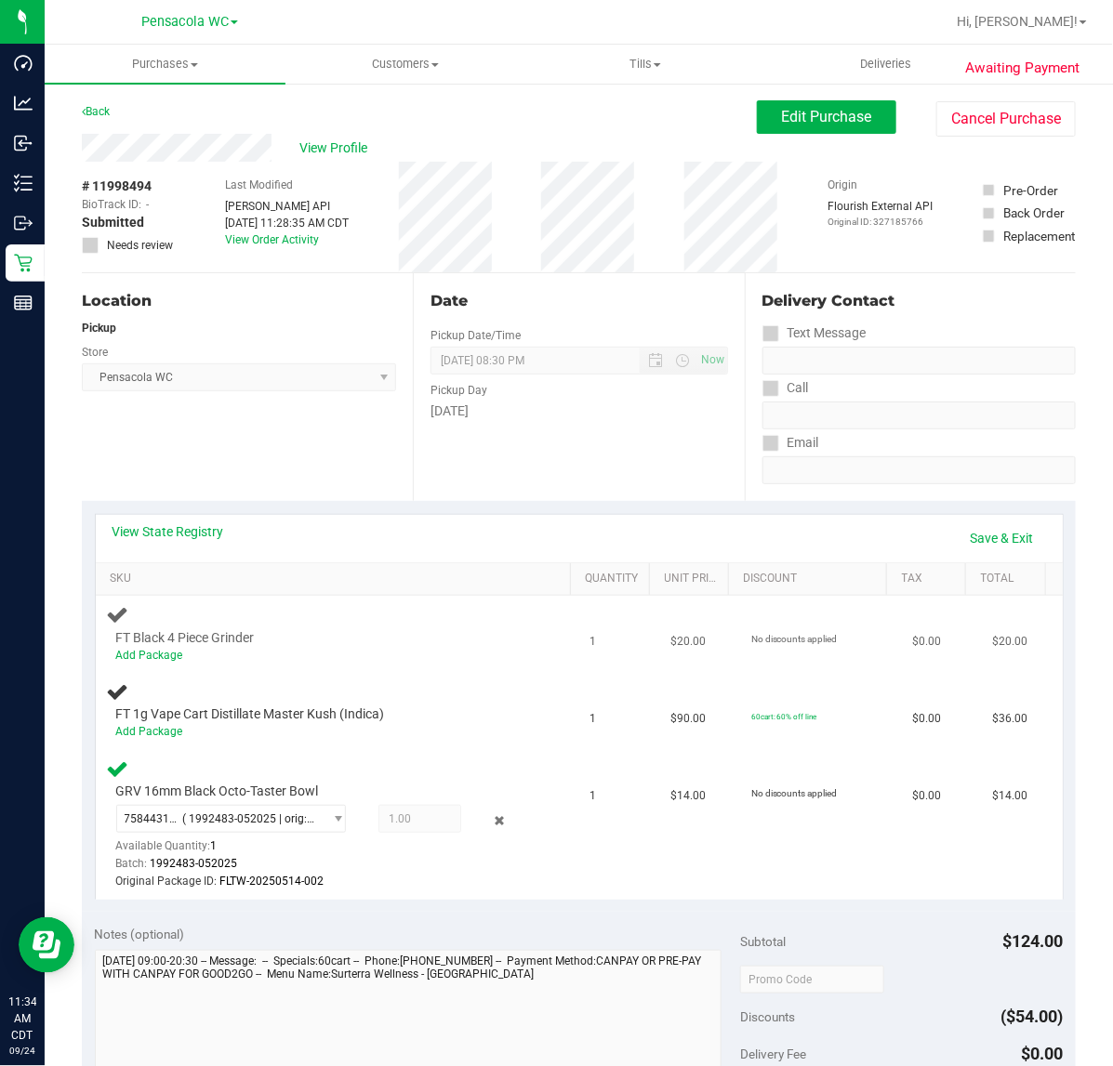
click at [169, 663] on td "FT Black 4 Piece Grinder Add Package" at bounding box center [337, 634] width 483 height 77
click at [173, 653] on link "Add Package" at bounding box center [149, 655] width 67 height 13
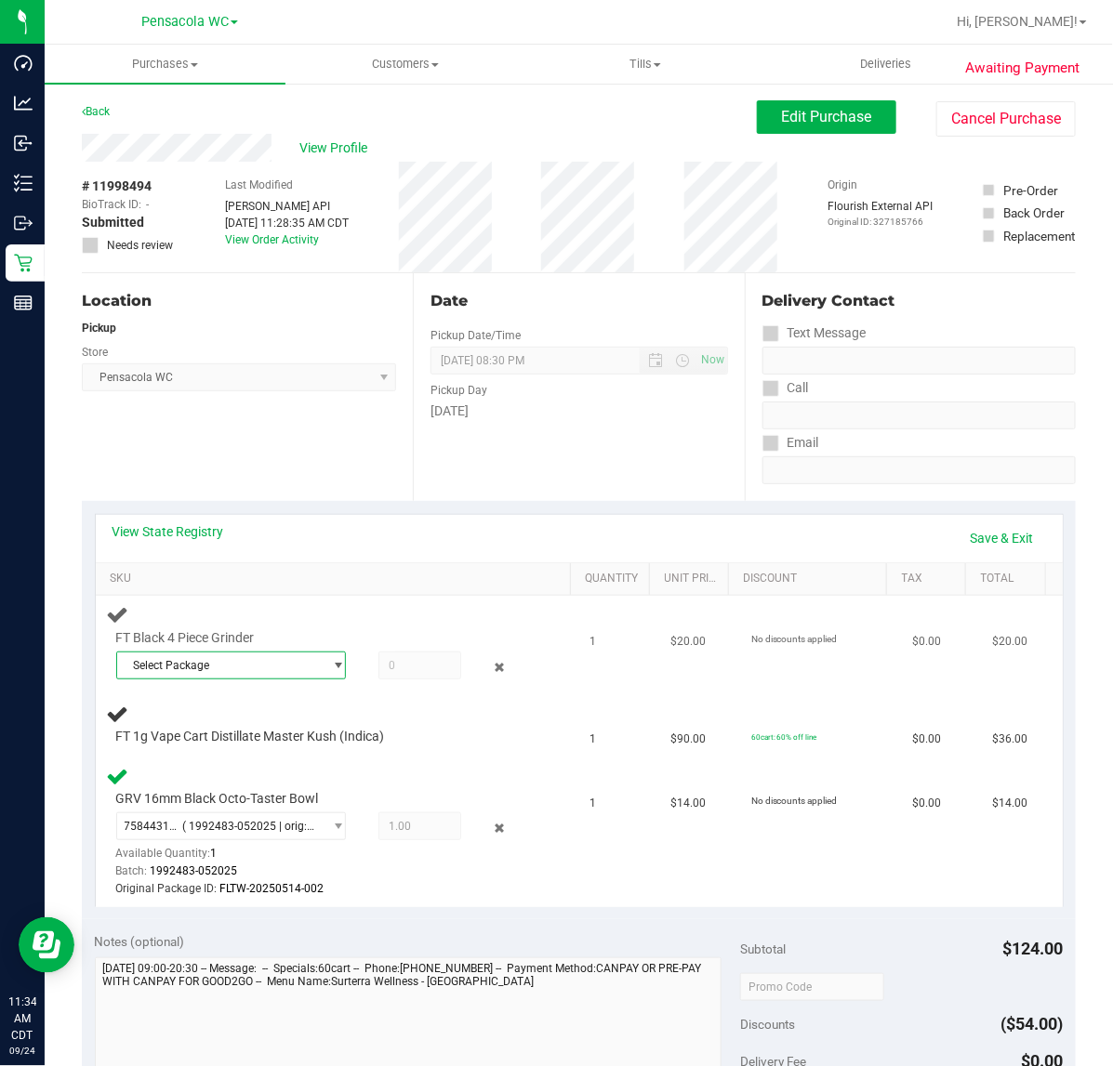
click at [242, 669] on span "Select Package" at bounding box center [219, 666] width 205 height 26
click at [342, 558] on div "View State Registry Save & Exit" at bounding box center [579, 538] width 967 height 47
click at [992, 539] on link "Save & Exit" at bounding box center [1001, 538] width 87 height 32
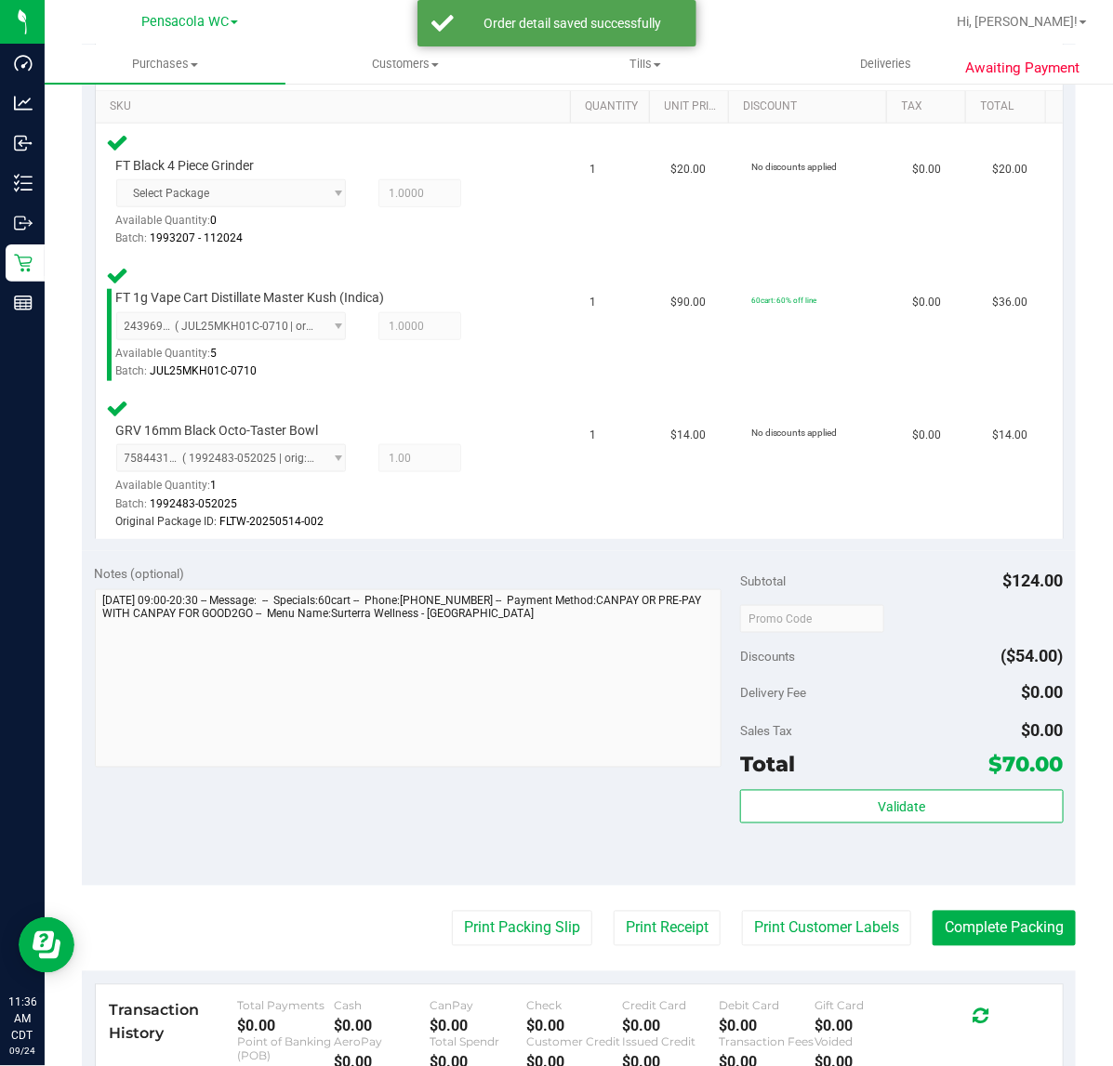
scroll to position [470, 0]
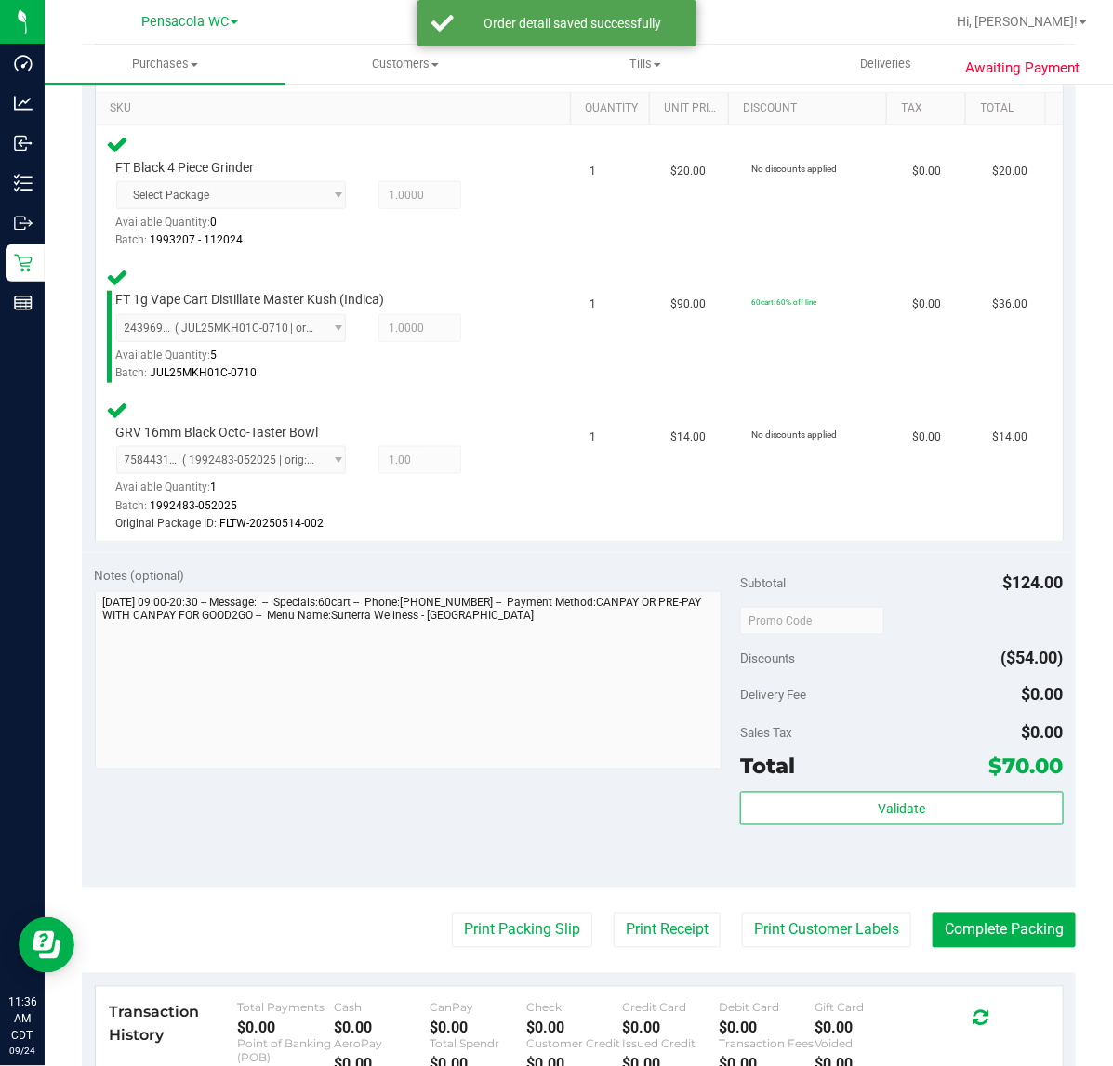
click at [909, 763] on div "Total $70.00" at bounding box center [901, 766] width 323 height 33
click at [895, 792] on button "Validate" at bounding box center [901, 808] width 323 height 33
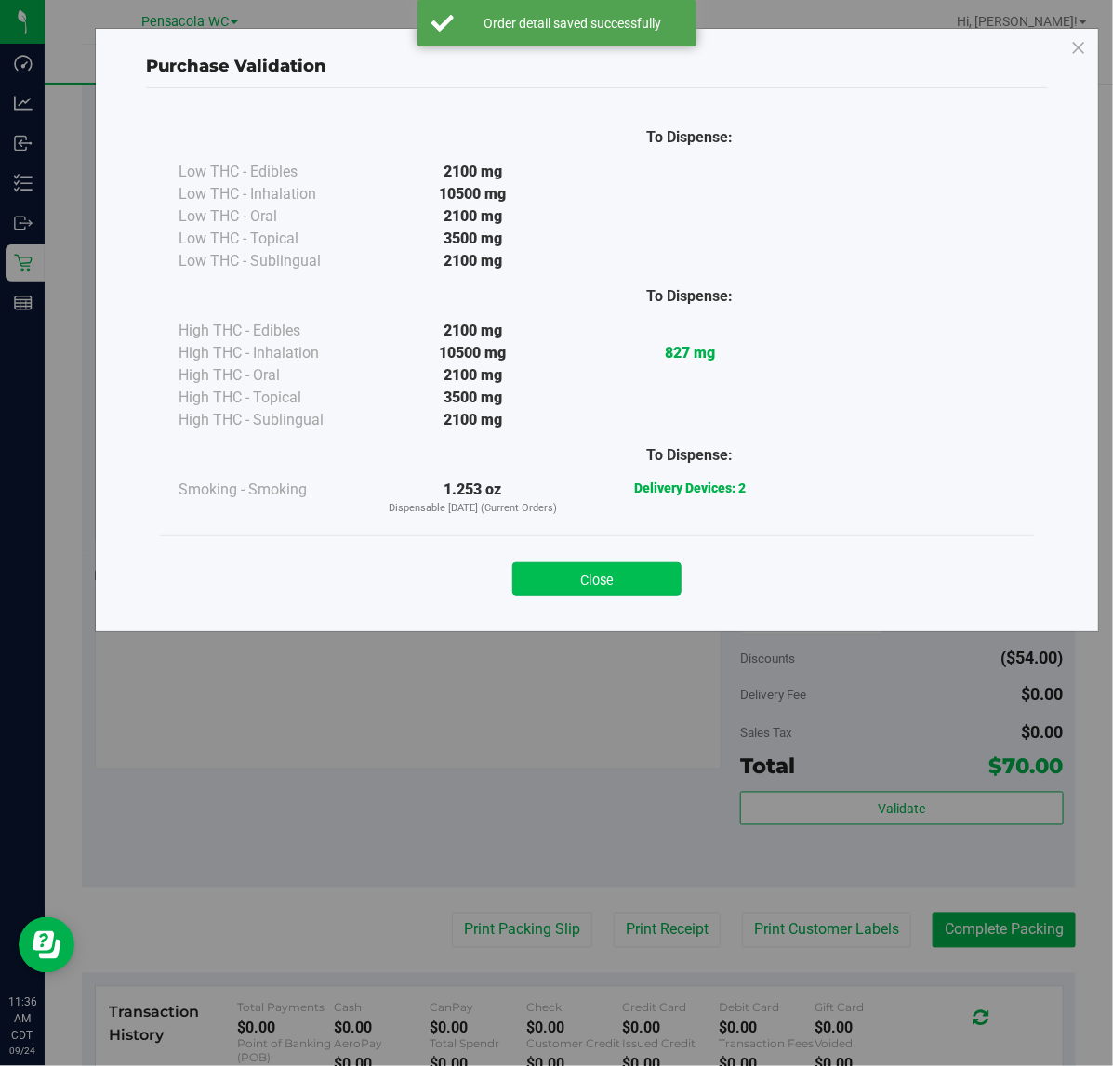
click at [628, 565] on button "Close" at bounding box center [596, 578] width 169 height 33
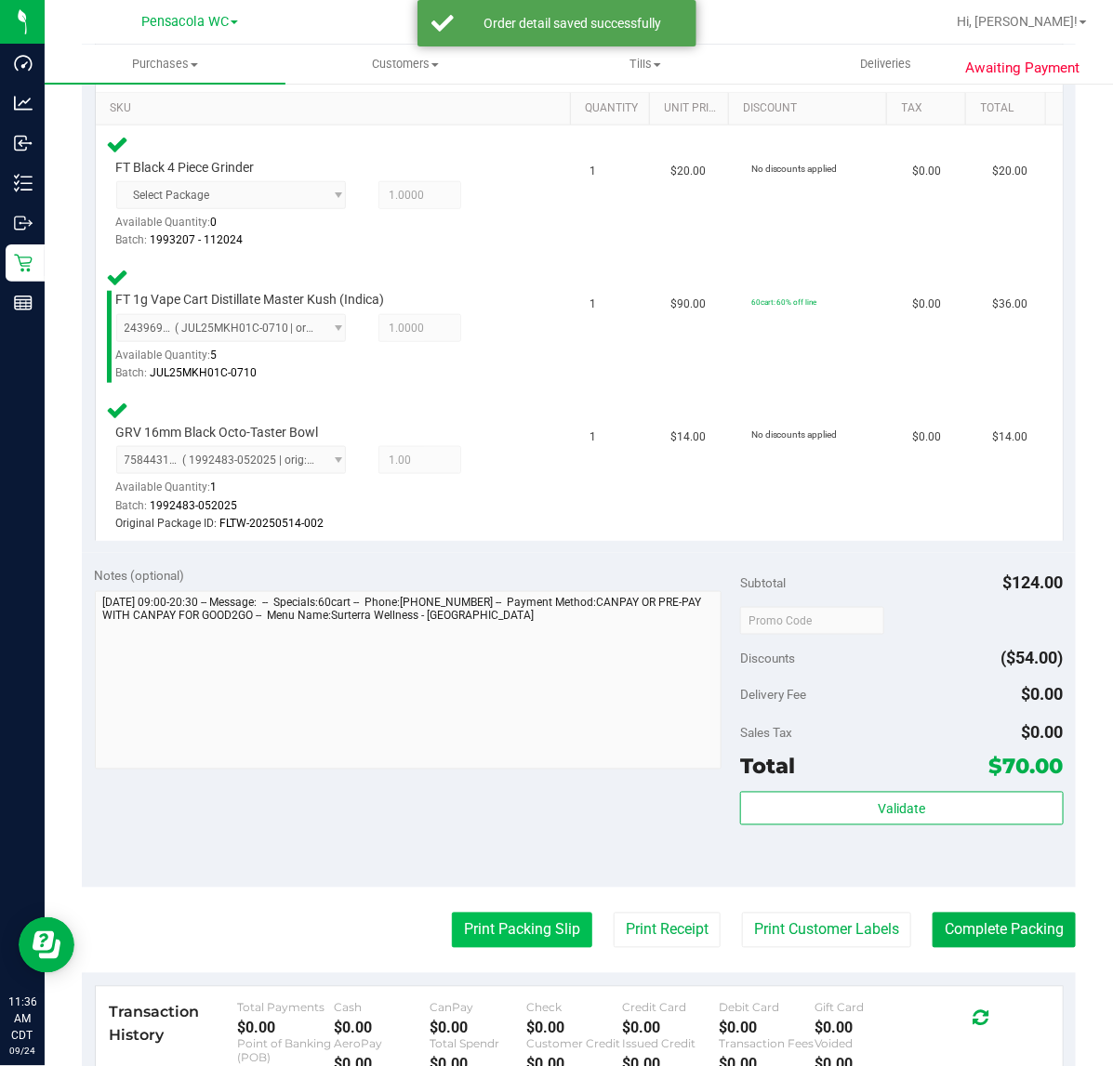
click at [518, 925] on button "Print Packing Slip" at bounding box center [522, 930] width 140 height 35
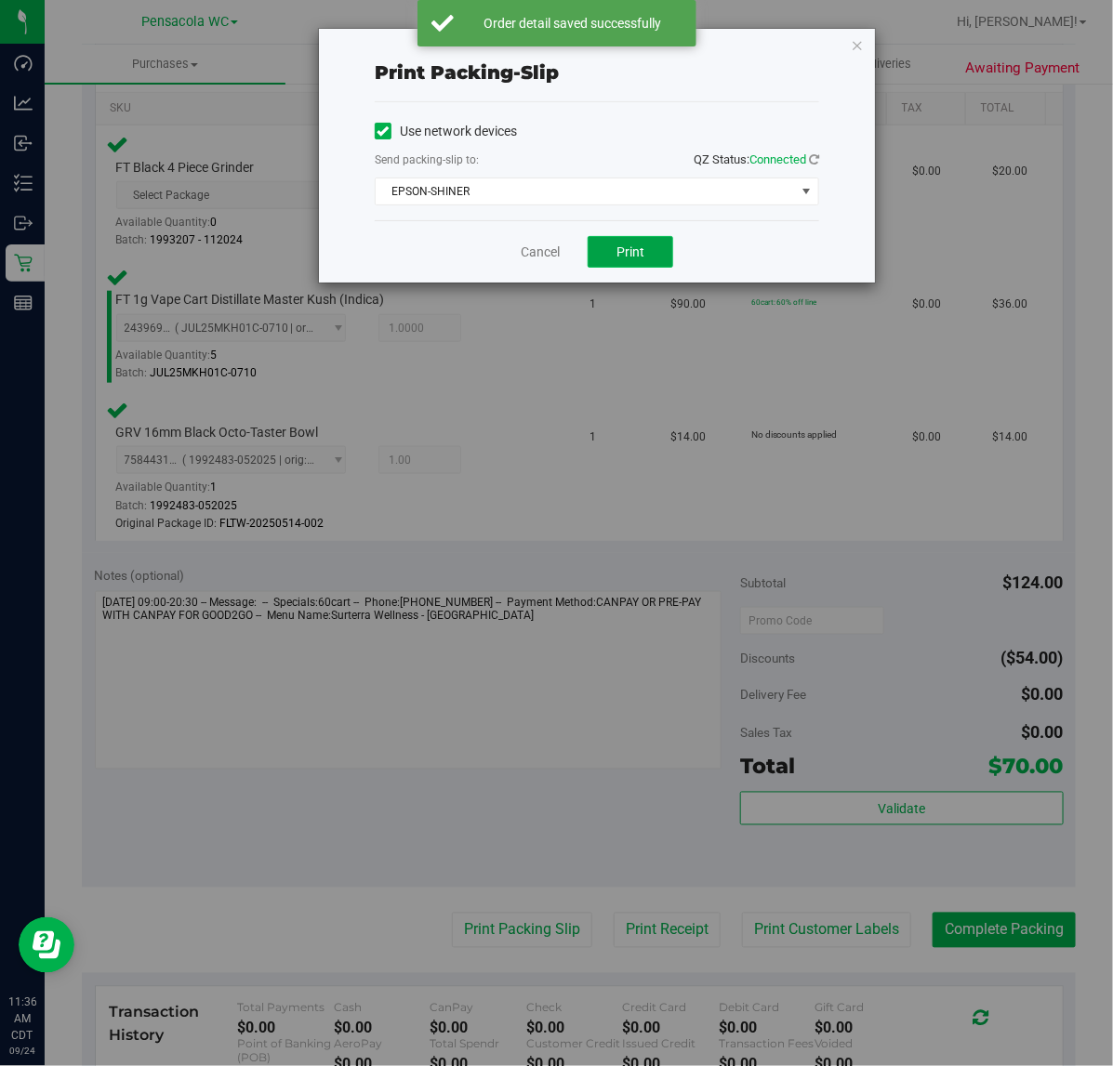
click at [628, 257] on span "Print" at bounding box center [630, 251] width 28 height 15
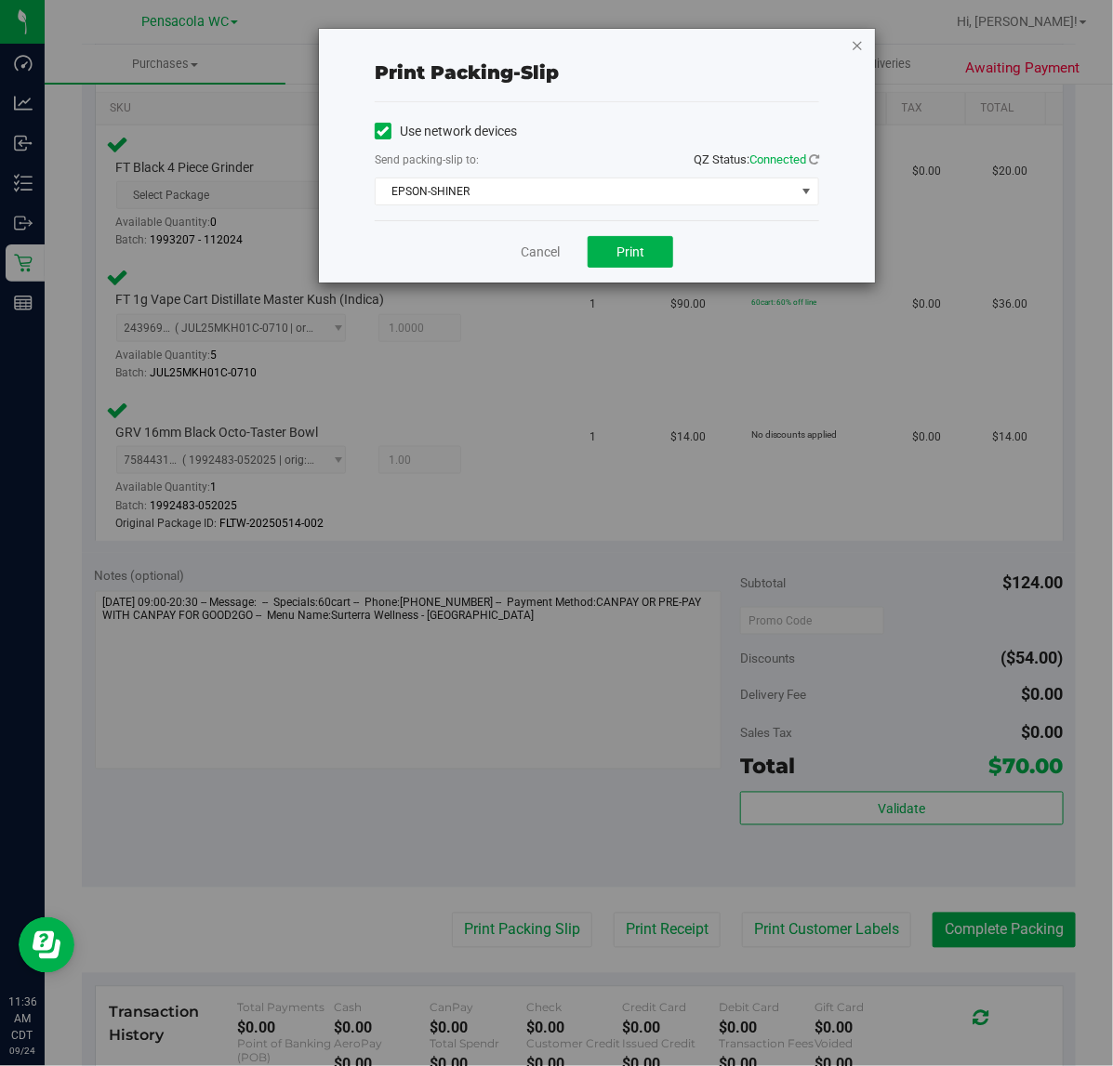
click at [861, 44] on icon "button" at bounding box center [857, 44] width 13 height 22
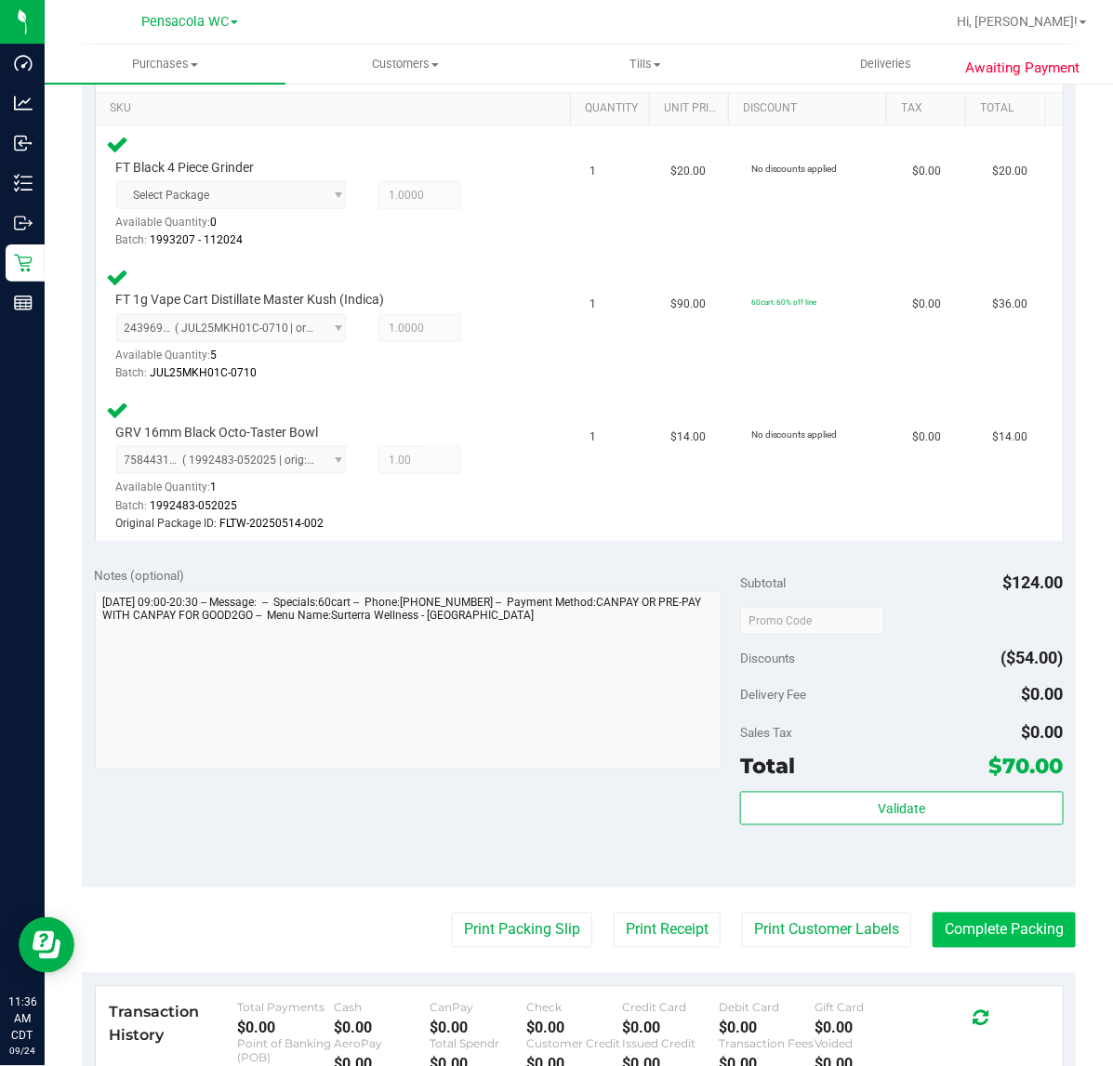
click at [997, 925] on button "Complete Packing" at bounding box center [1003, 930] width 143 height 35
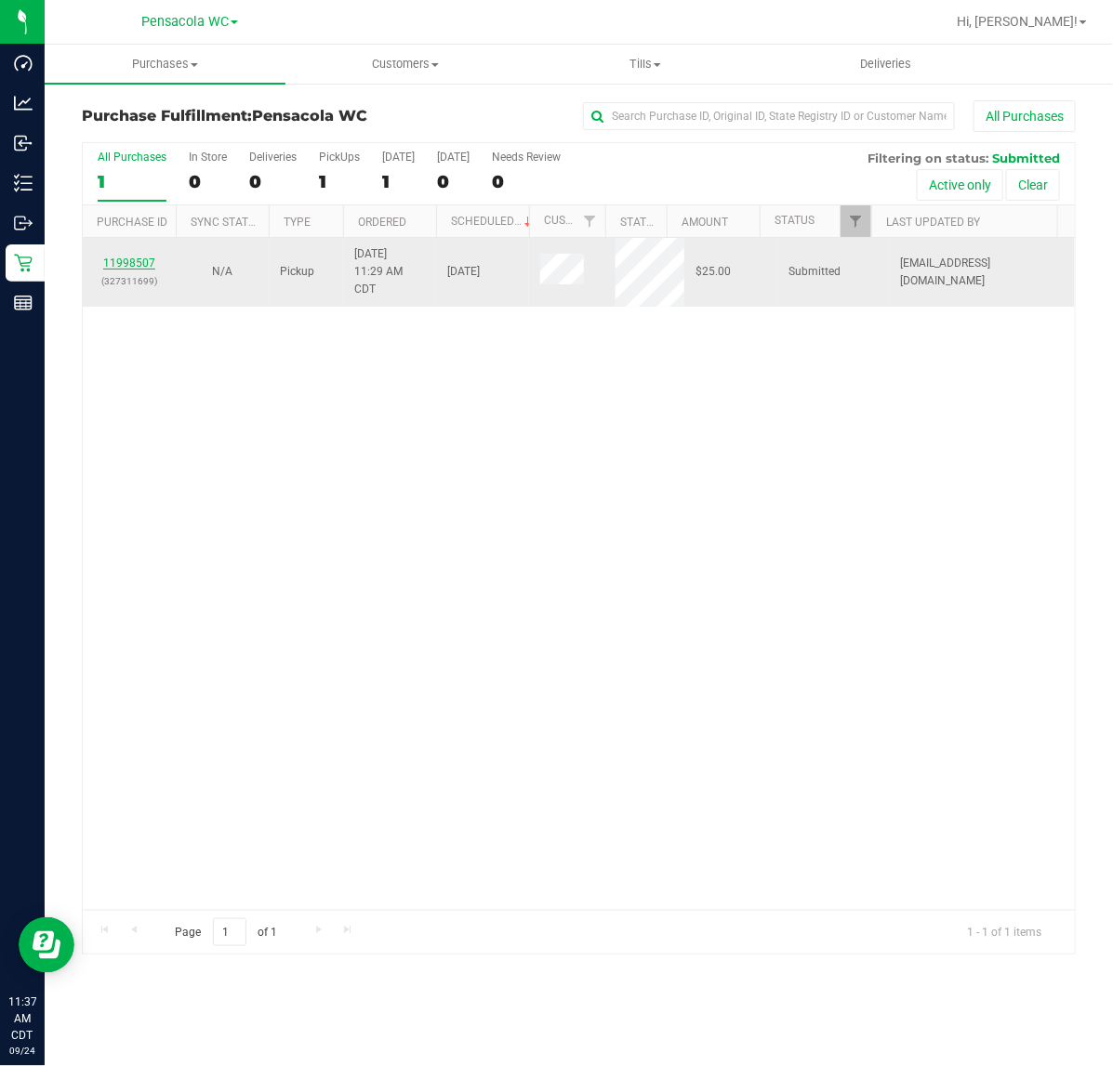
click at [104, 265] on link "11998507" at bounding box center [129, 263] width 52 height 13
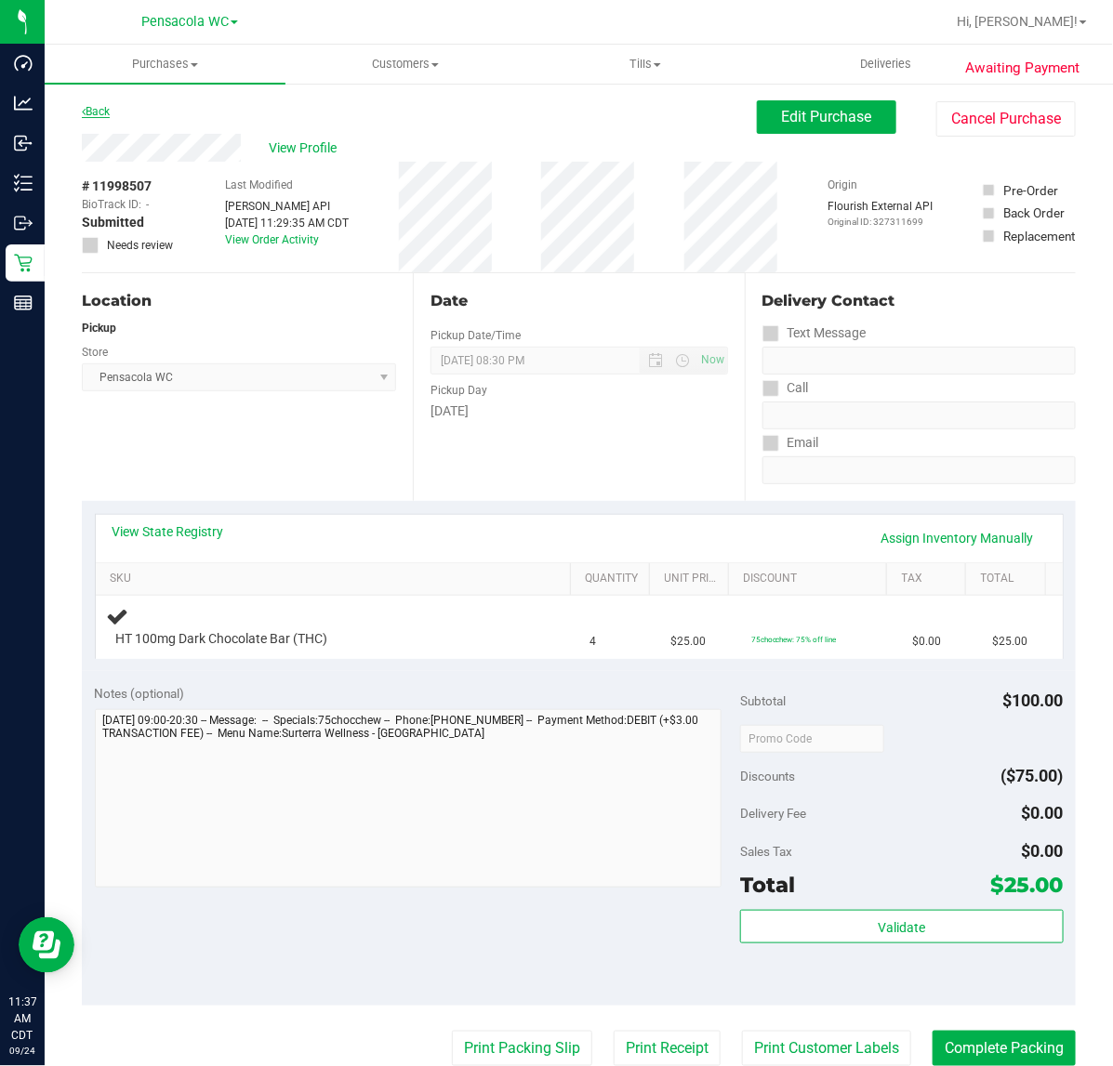
click at [99, 112] on link "Back" at bounding box center [96, 111] width 28 height 13
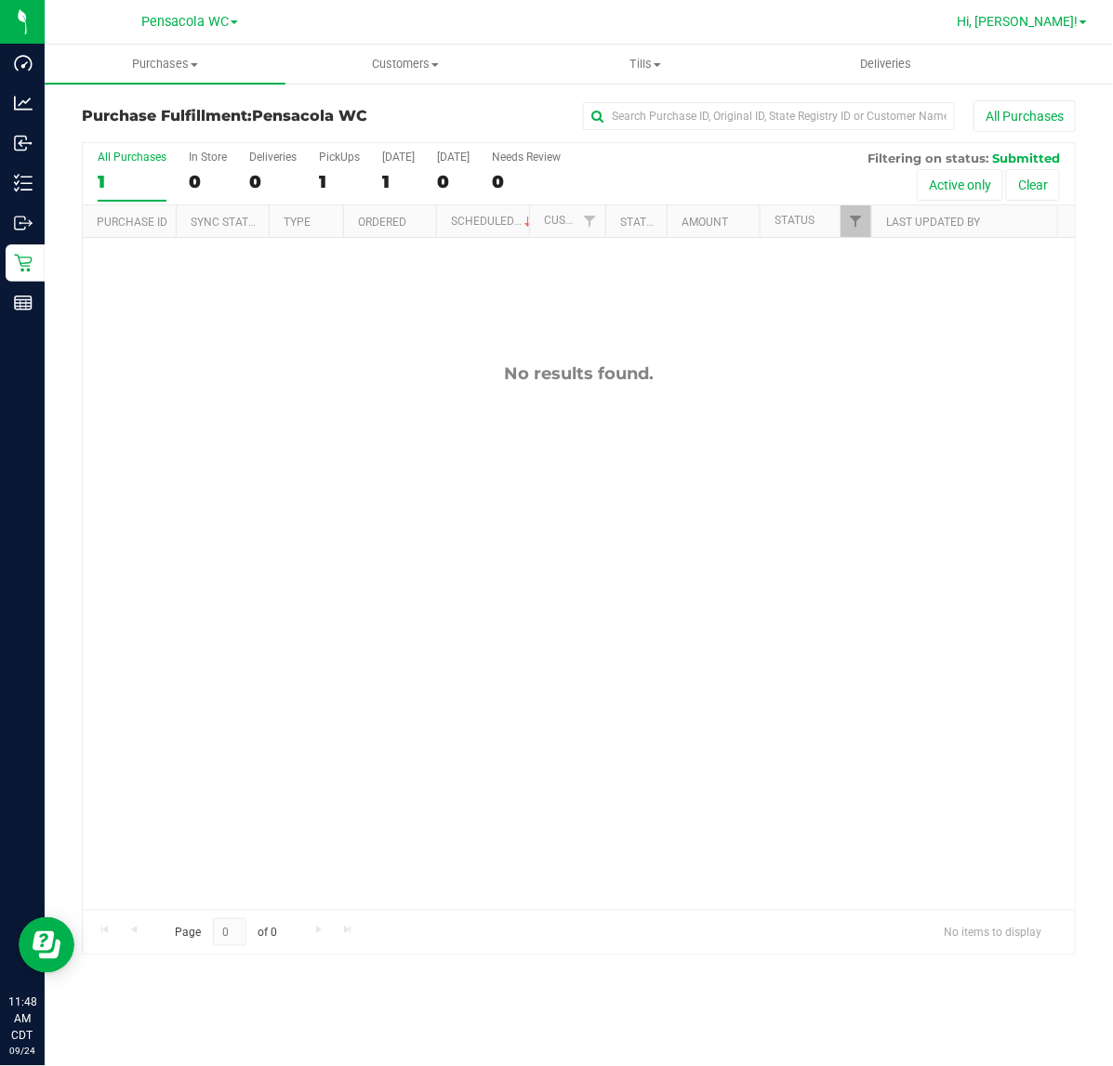
click at [1028, 29] on span "Hi, [PERSON_NAME]!" at bounding box center [1017, 21] width 121 height 15
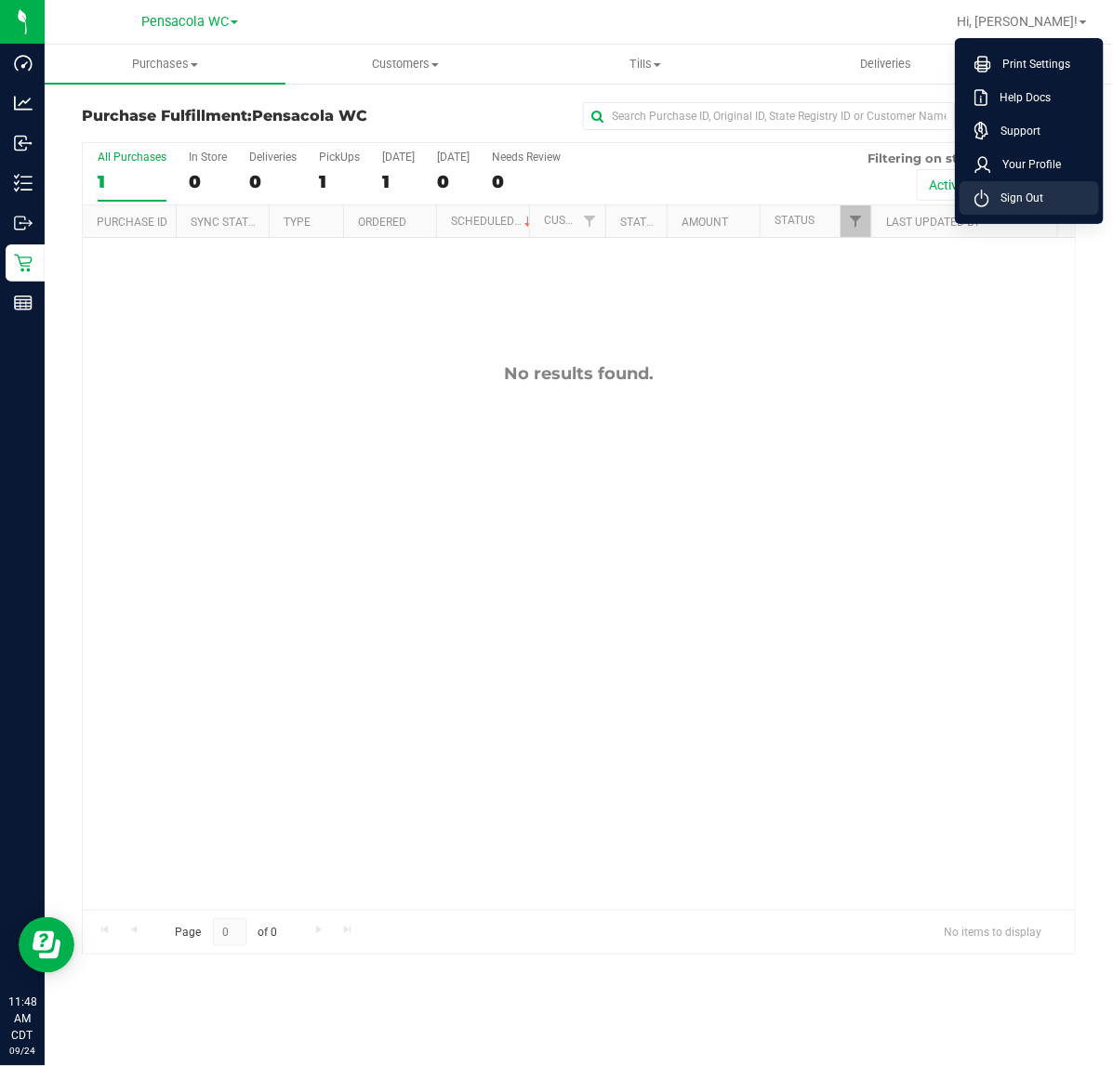
click at [1025, 189] on span "Sign Out" at bounding box center [1016, 198] width 54 height 19
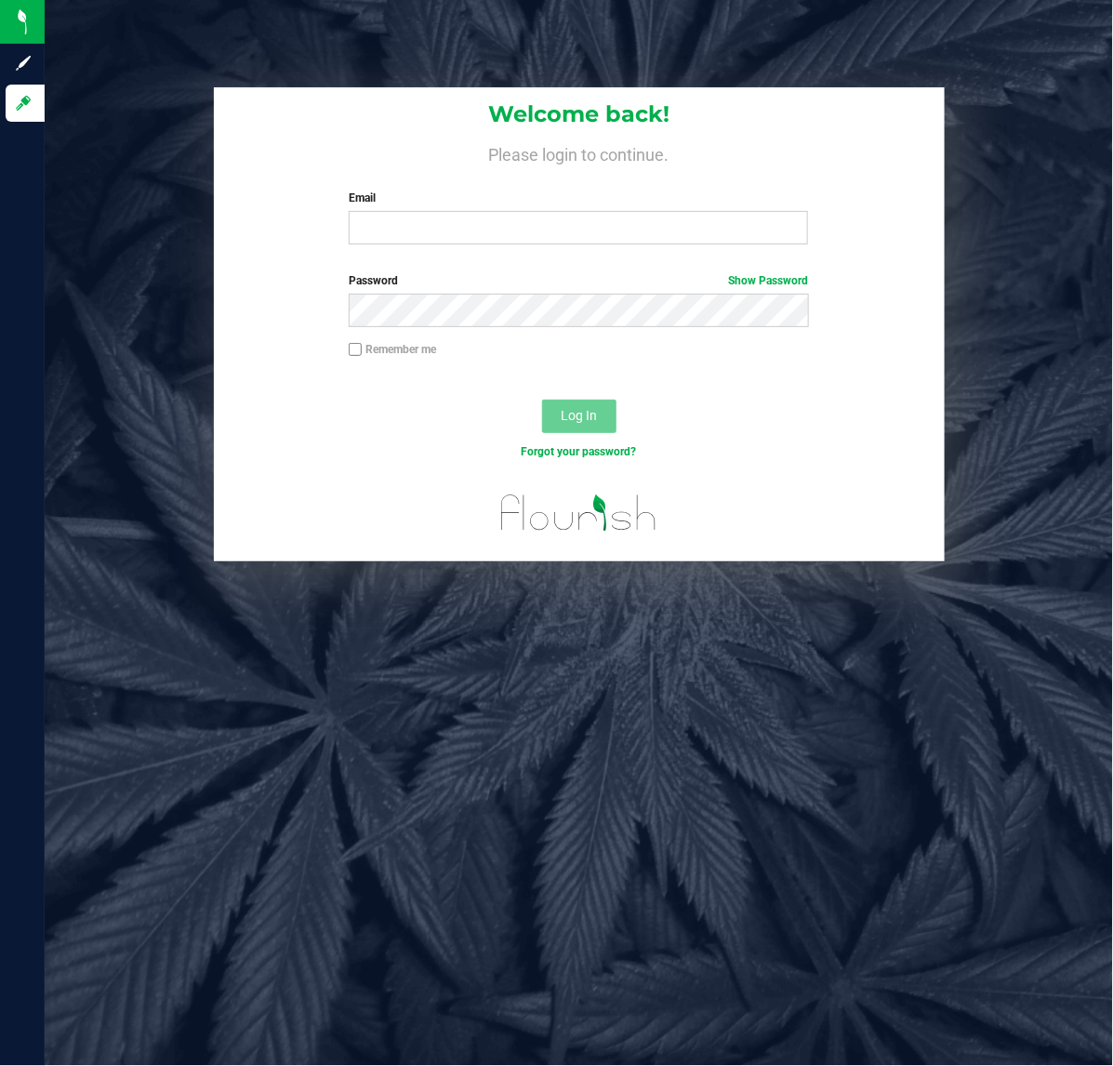
click at [486, 249] on div "Welcome back! Please login to continue. Email Required Please format your email…" at bounding box center [579, 173] width 731 height 172
click at [502, 206] on div "Email Required Please format your email correctly." at bounding box center [578, 217] width 487 height 55
click at [476, 231] on input "Email" at bounding box center [578, 227] width 459 height 33
type input "kzott@liveparallel.com"
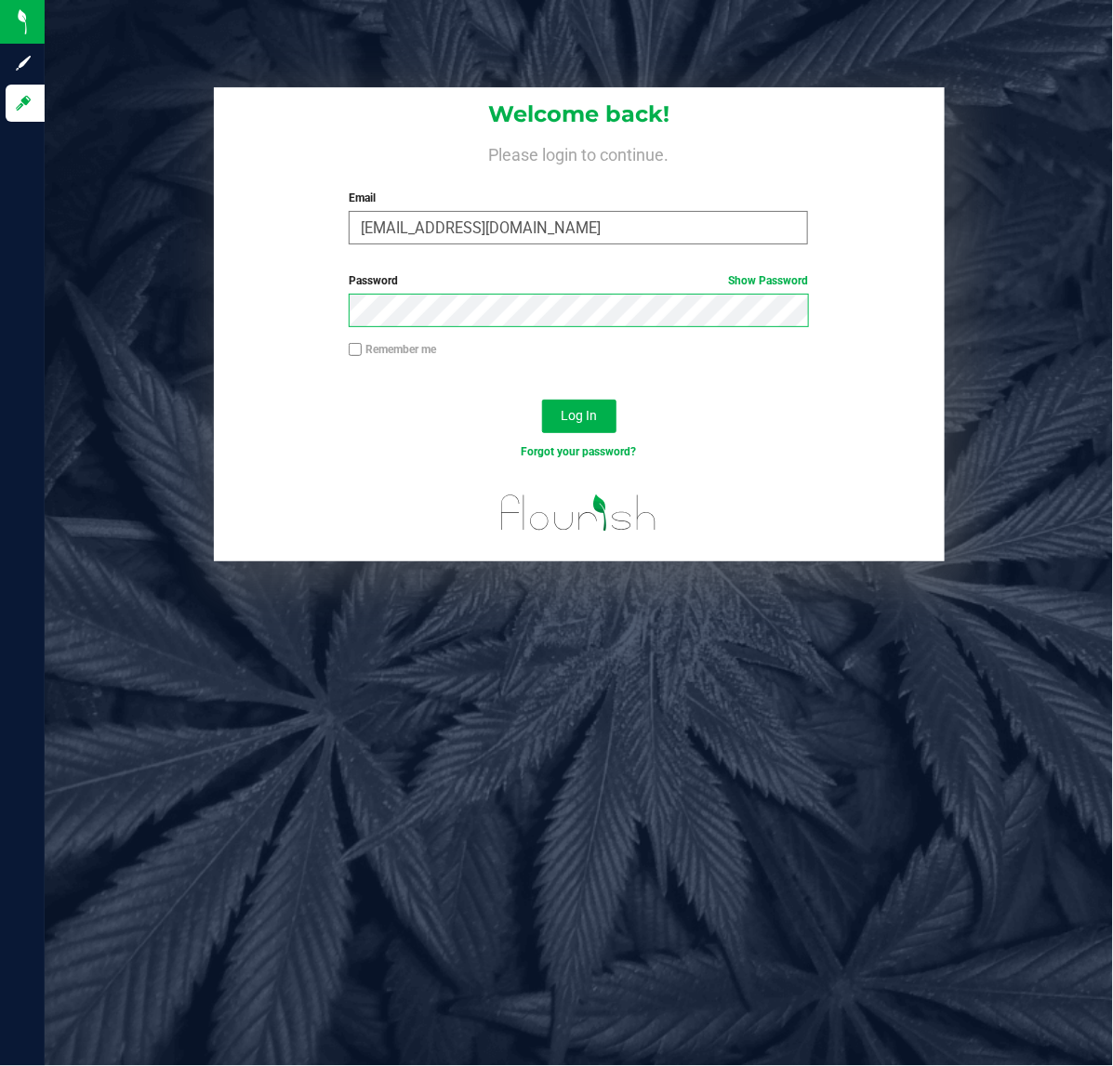
click at [542, 400] on button "Log In" at bounding box center [579, 416] width 74 height 33
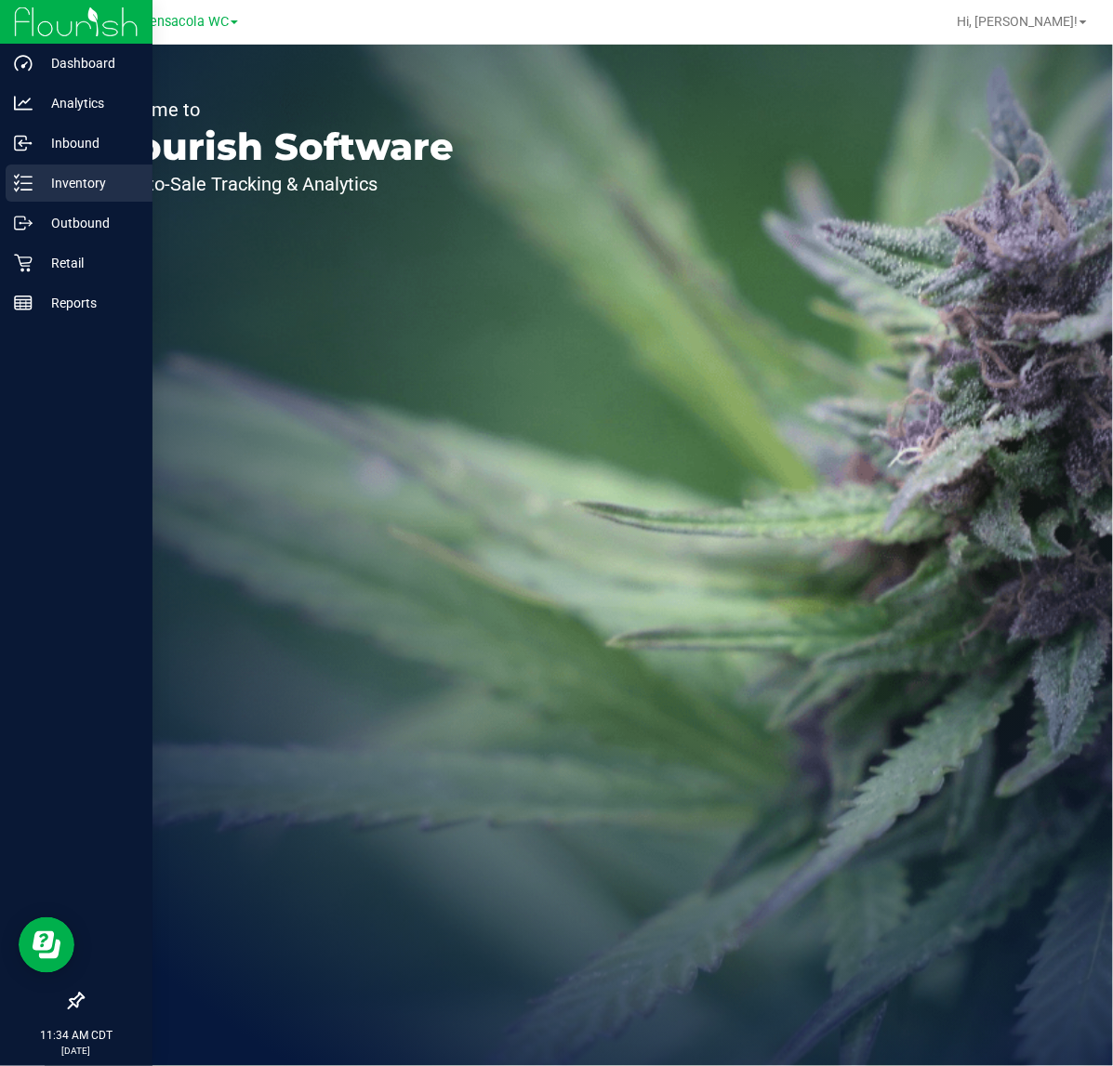
click at [65, 173] on p "Inventory" at bounding box center [89, 183] width 112 height 22
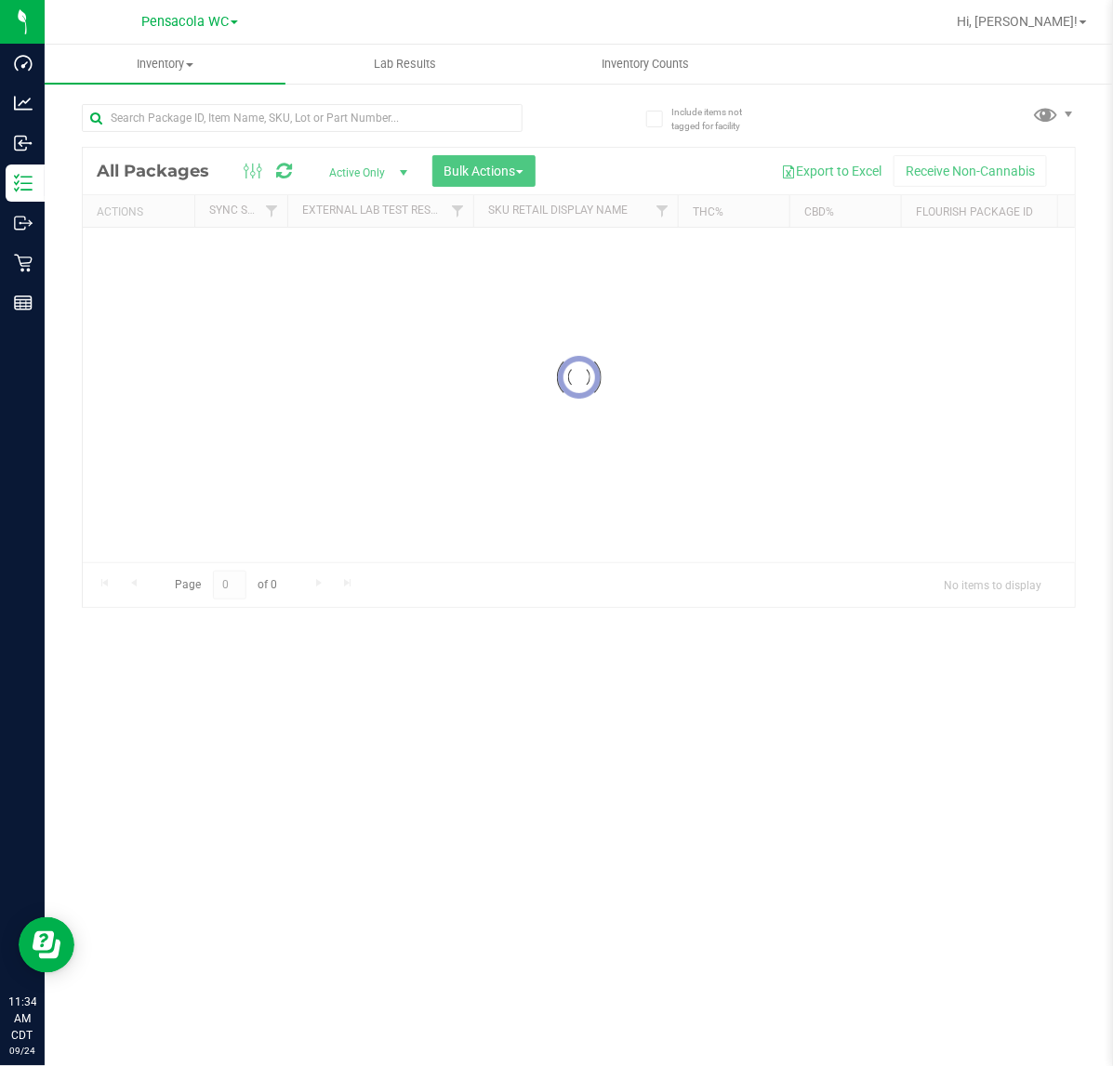
click at [295, 99] on div "Inventory All packages All inventory Waste log Create inventory Lab Results Inv…" at bounding box center [579, 556] width 1068 height 1022
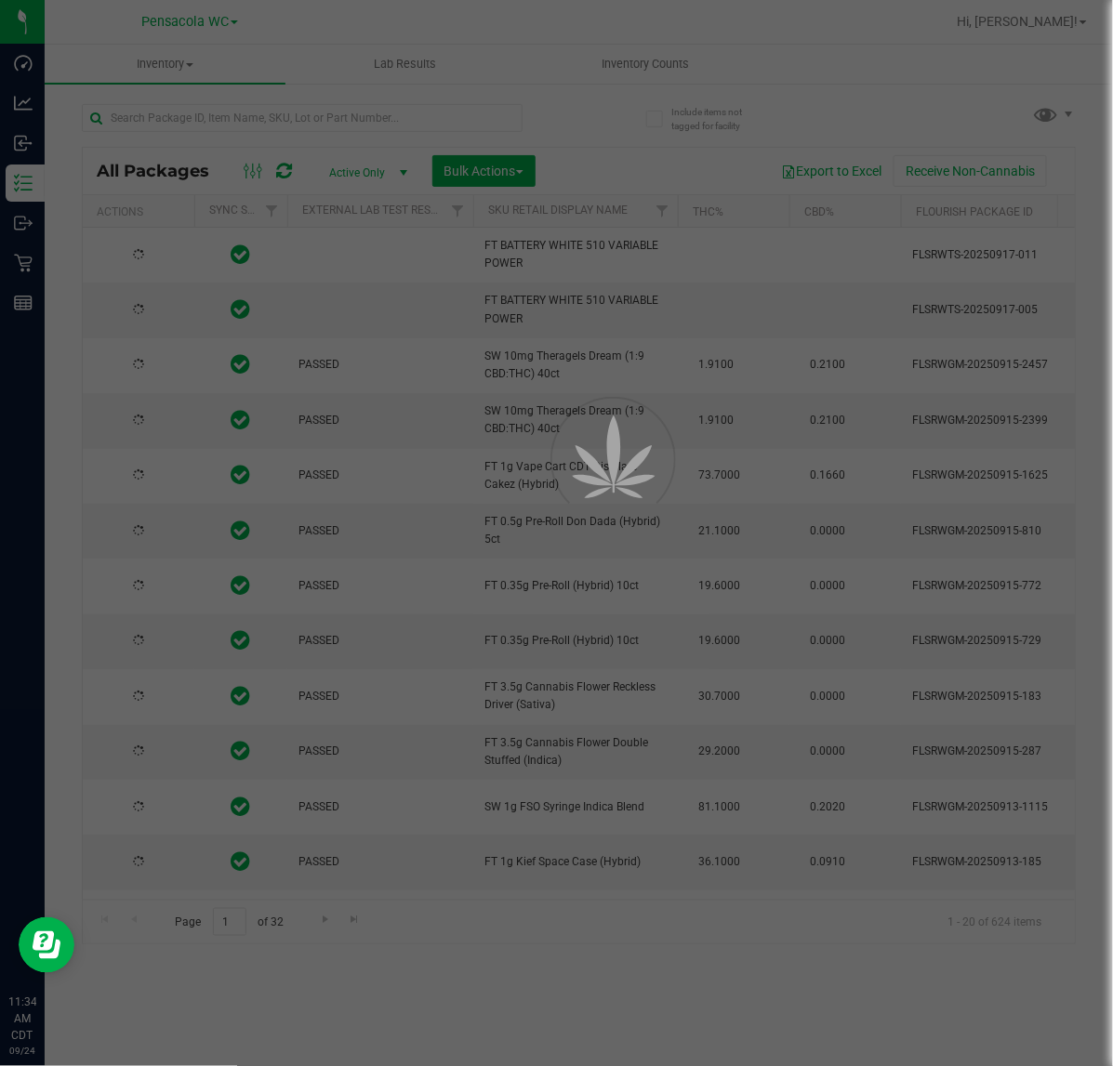
click at [295, 112] on div at bounding box center [556, 533] width 1113 height 1066
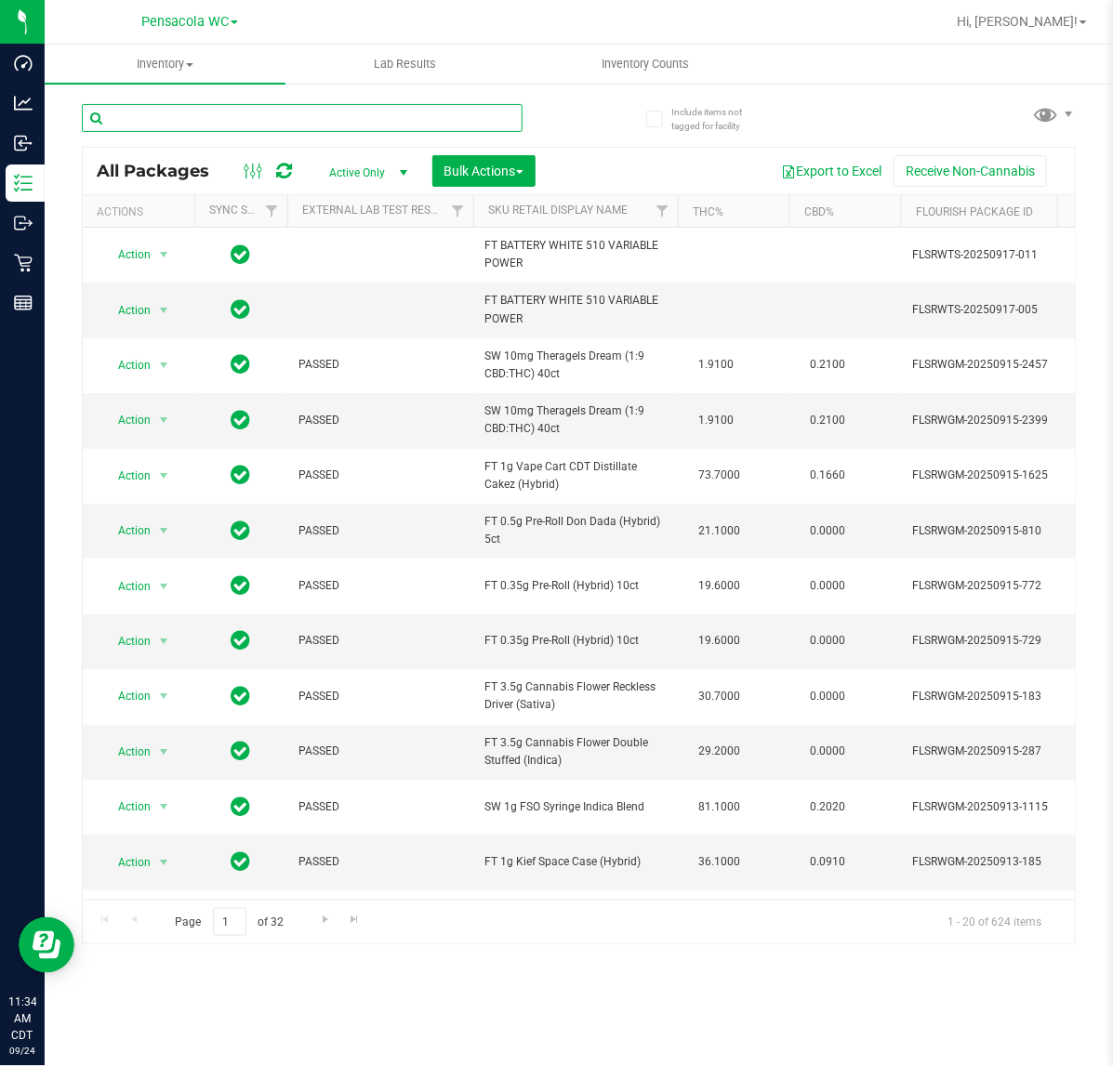
click at [282, 121] on input "text" at bounding box center [302, 118] width 441 height 28
type input "grinder"
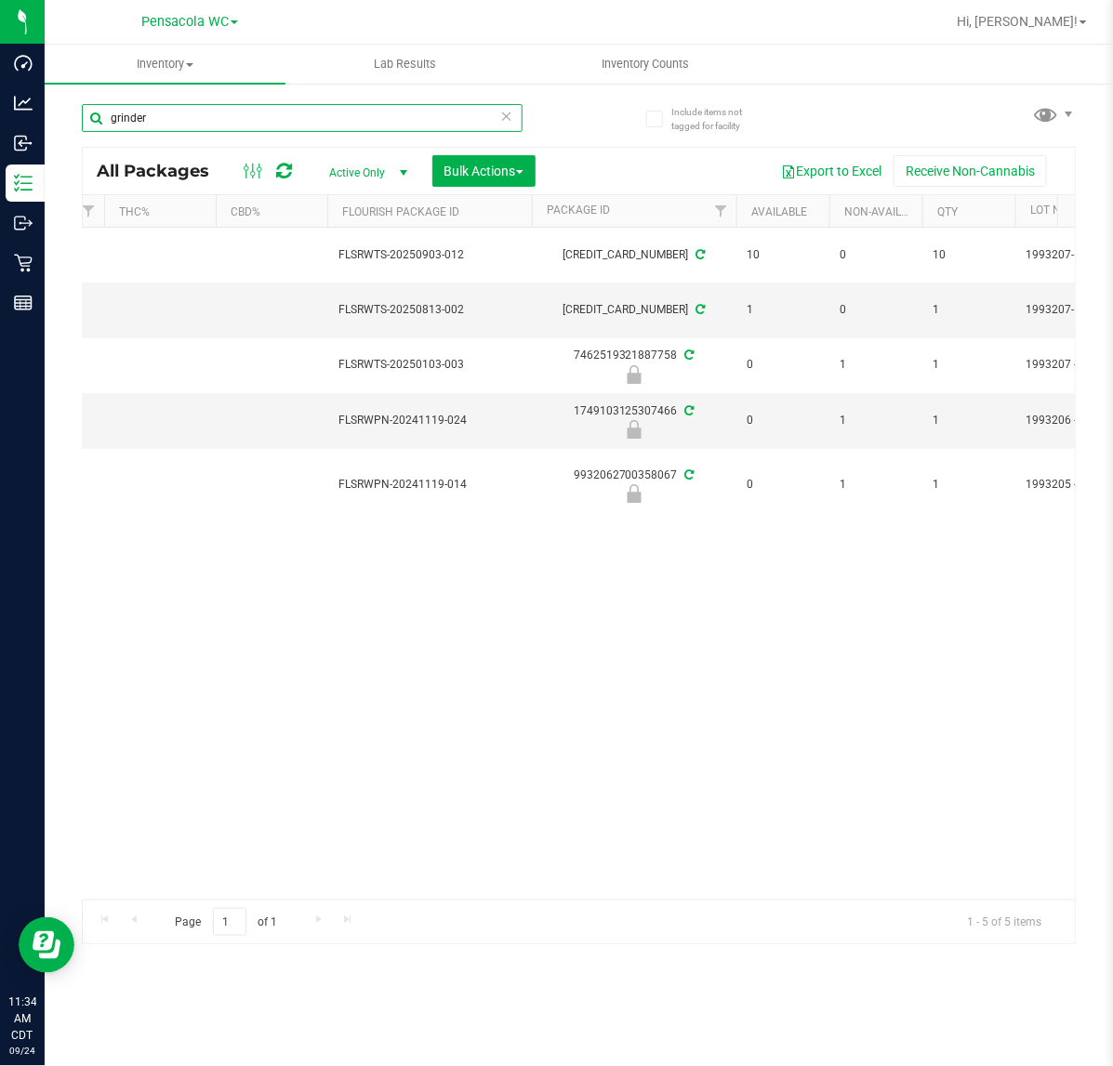
scroll to position [0, 928]
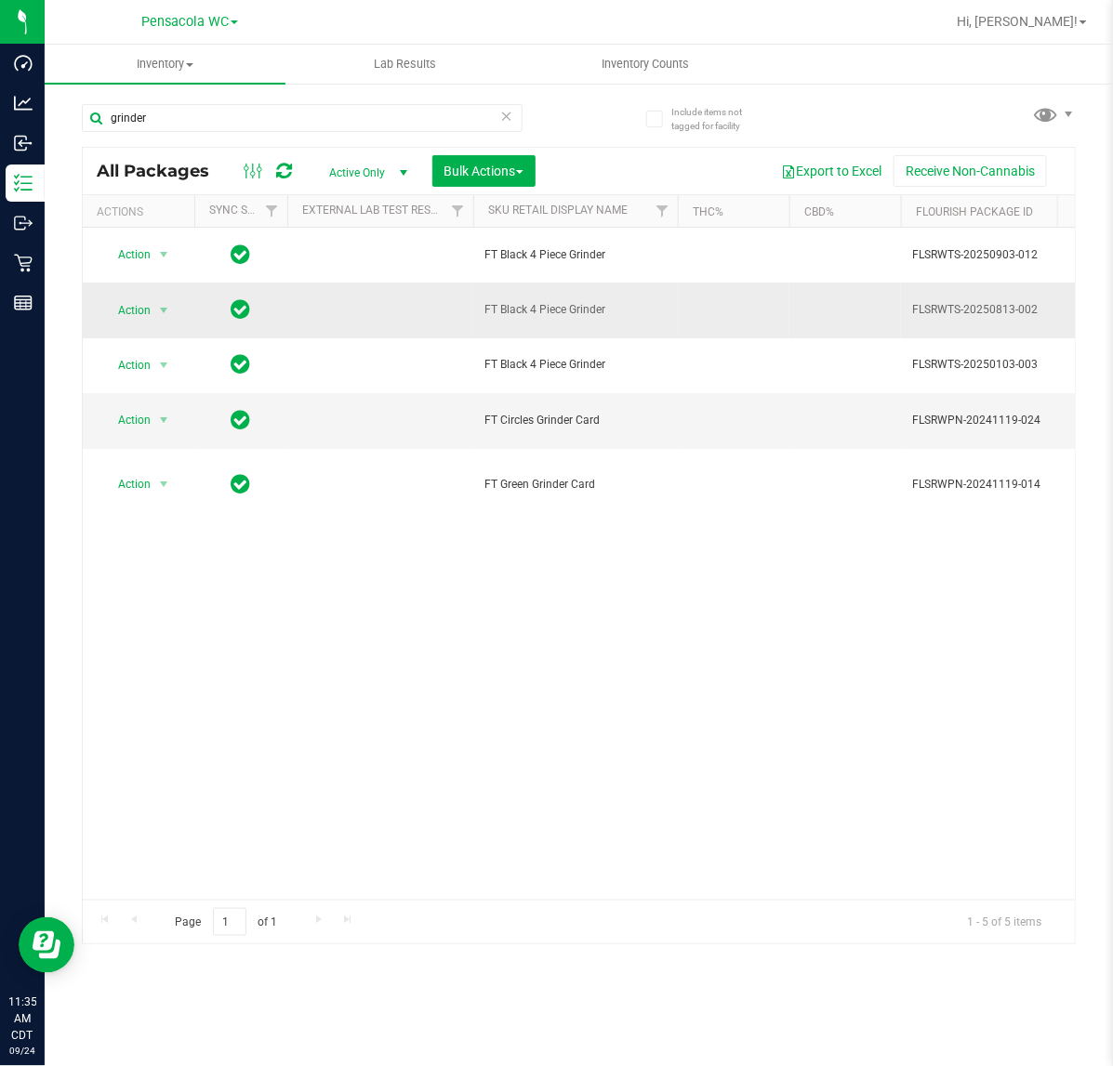
click at [137, 314] on span "Action" at bounding box center [126, 310] width 50 height 26
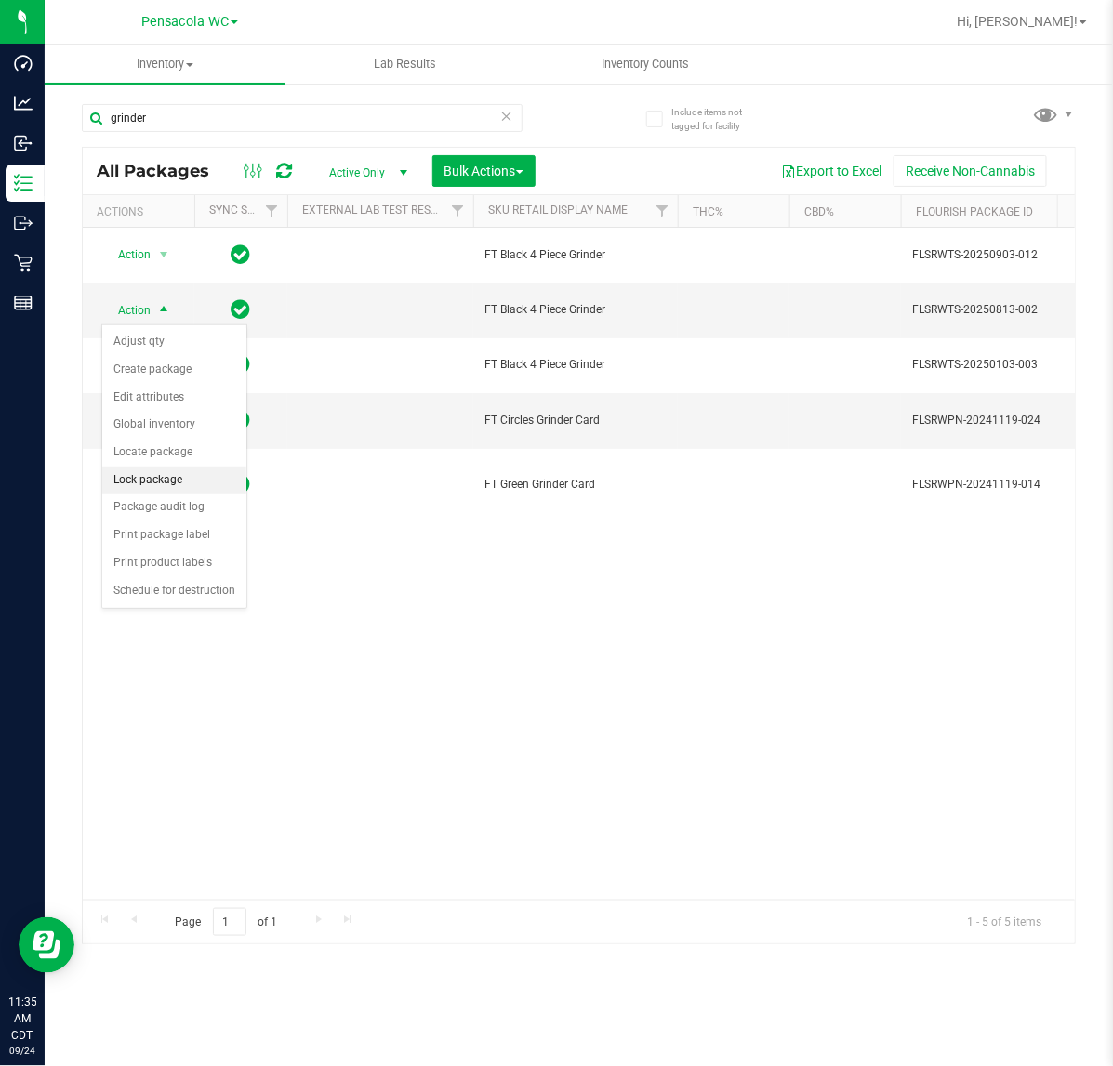
click at [210, 483] on li "Lock package" at bounding box center [174, 481] width 144 height 28
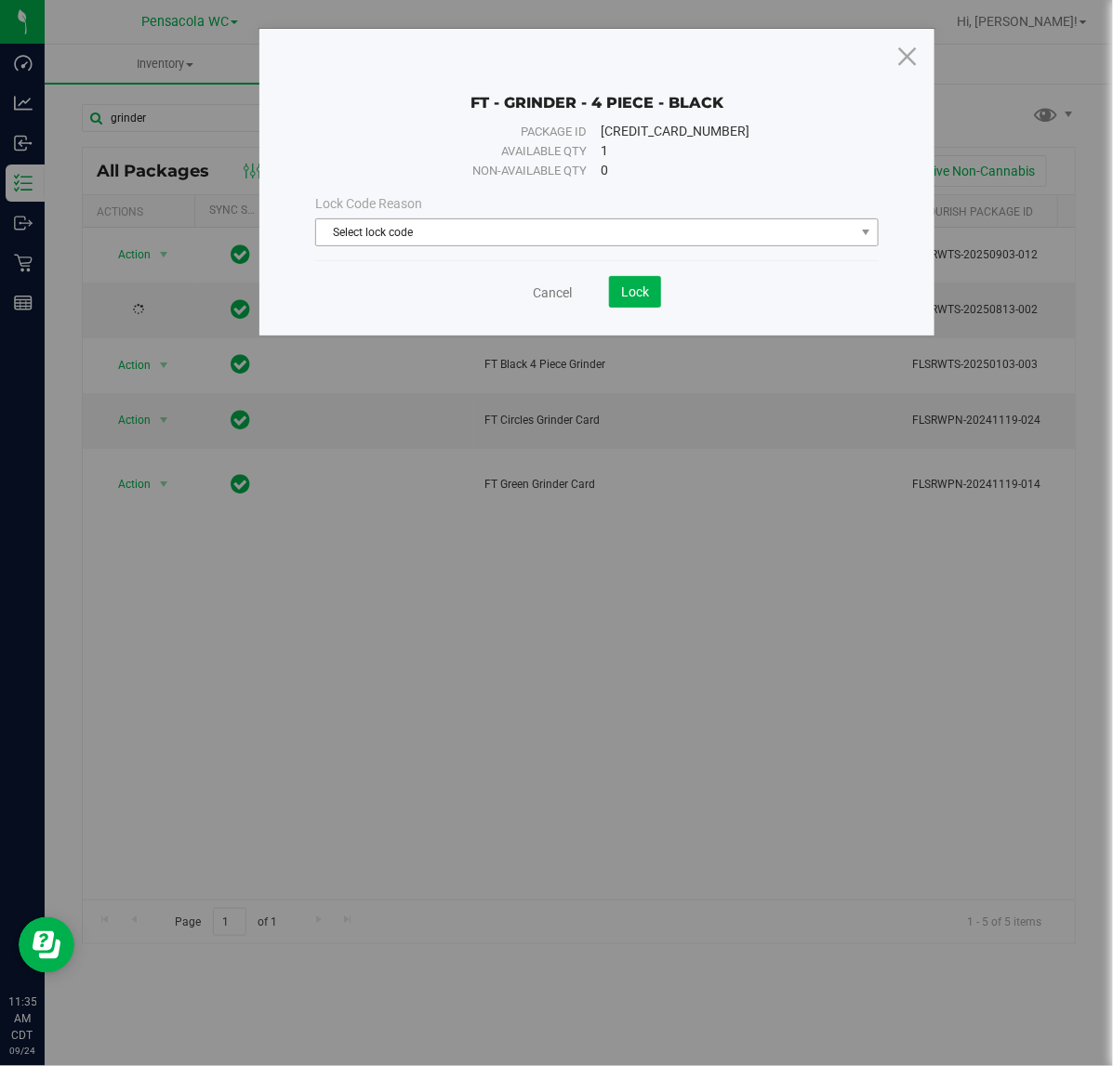
click at [625, 225] on span "Select lock code" at bounding box center [584, 232] width 537 height 26
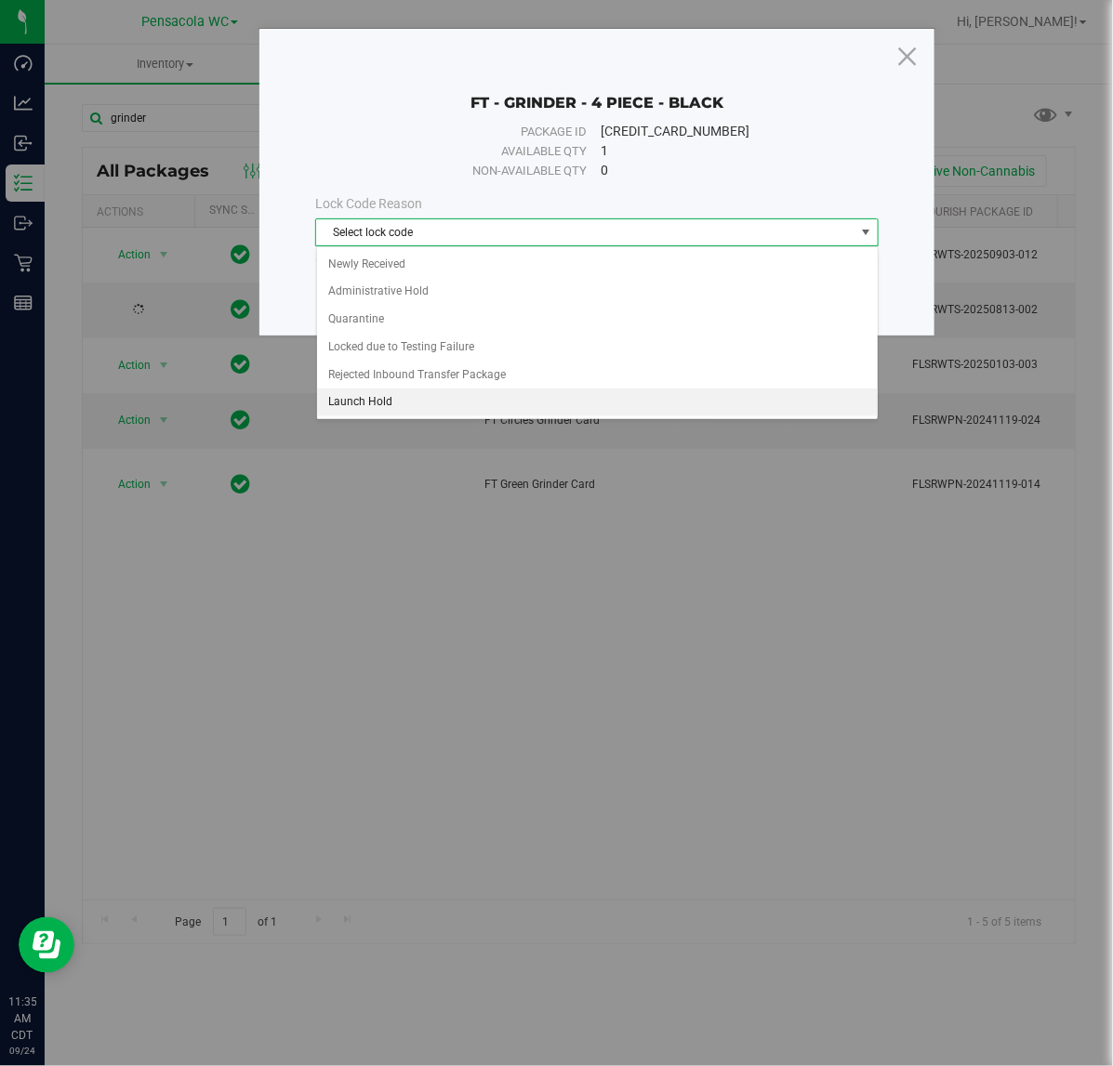
click at [426, 416] on li "Launch Hold" at bounding box center [597, 403] width 561 height 28
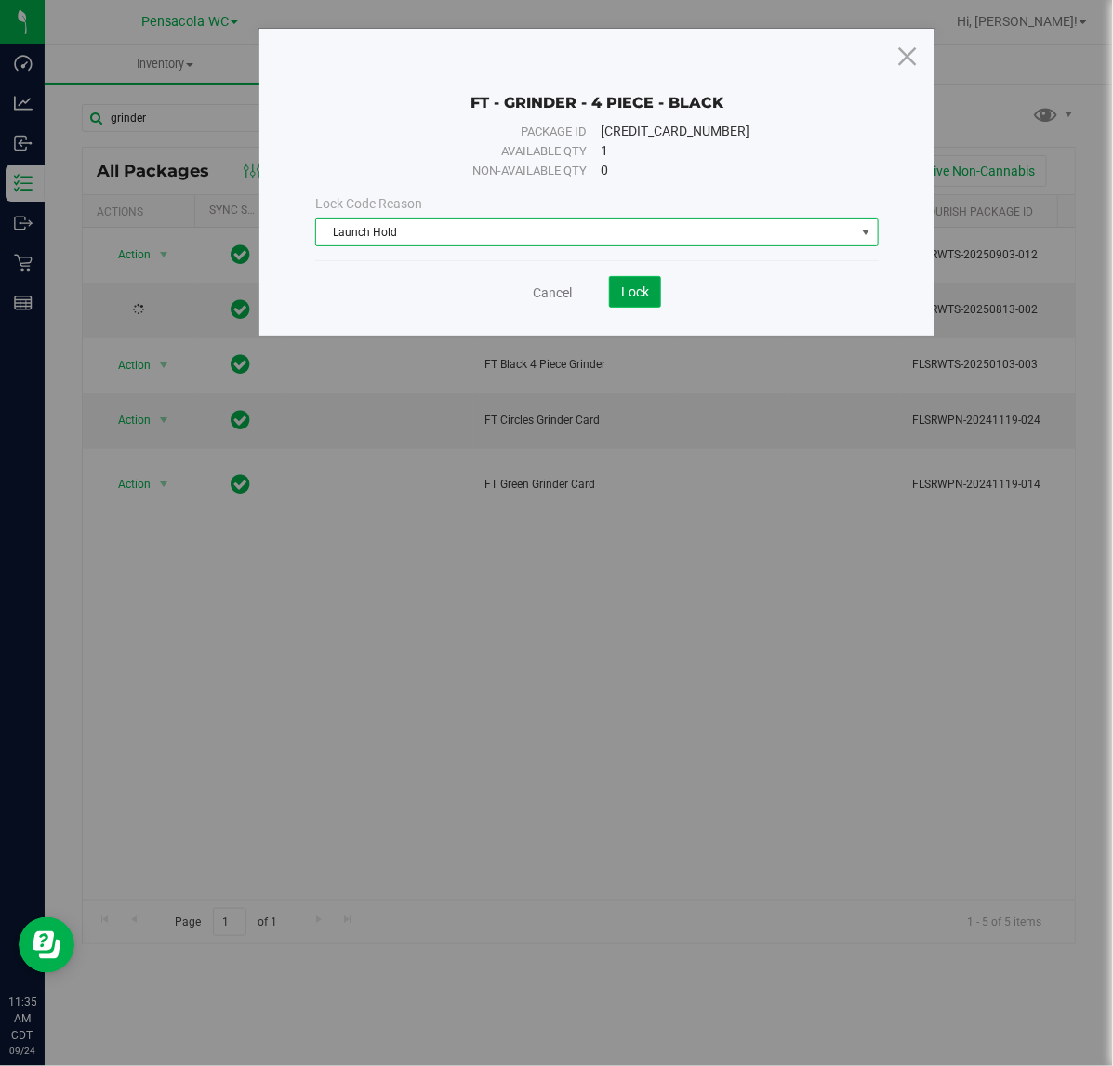
click at [626, 293] on span "Lock" at bounding box center [635, 291] width 28 height 15
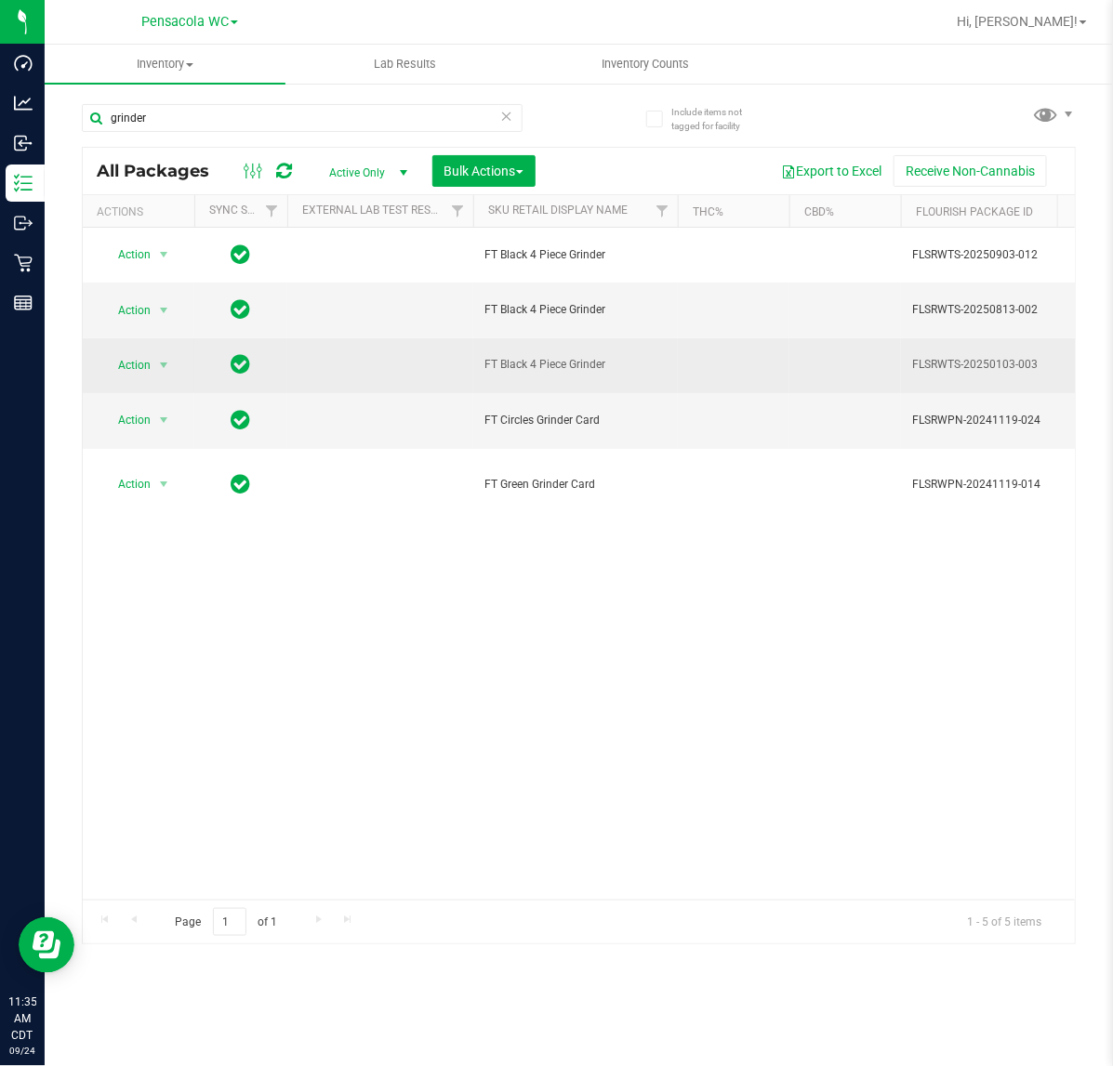
click at [127, 361] on span "Action" at bounding box center [126, 365] width 50 height 26
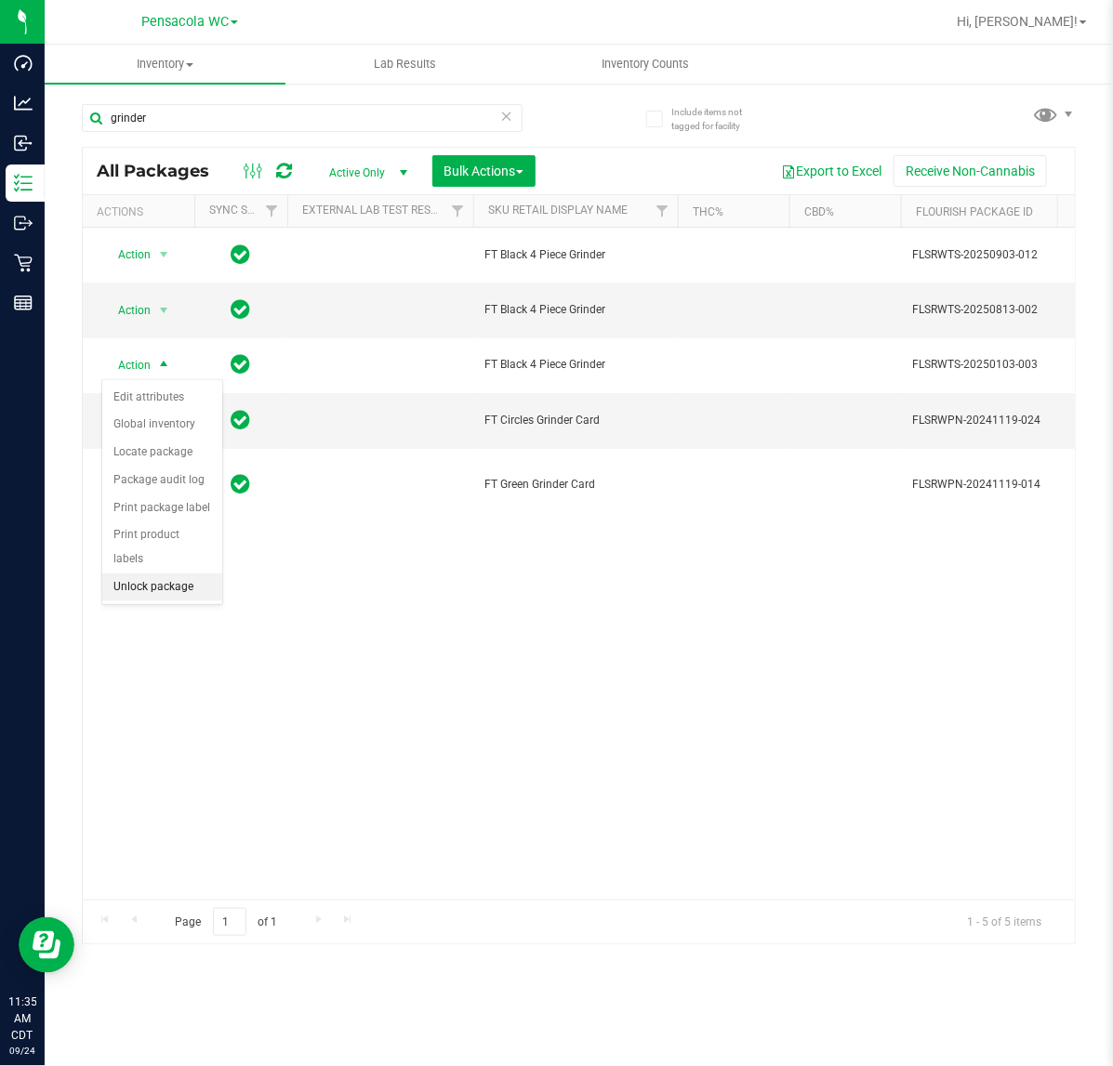
click at [192, 574] on li "Unlock package" at bounding box center [162, 588] width 120 height 28
